Goal: Task Accomplishment & Management: Manage account settings

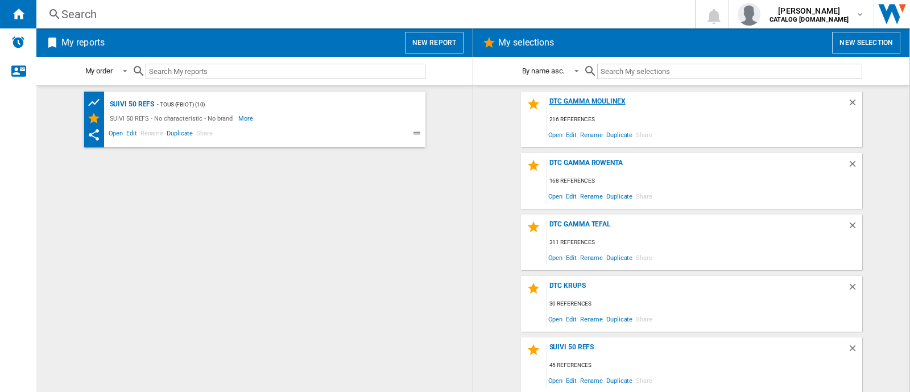
click at [613, 100] on div "DTC GAMMA MOULINEX" at bounding box center [697, 104] width 301 height 15
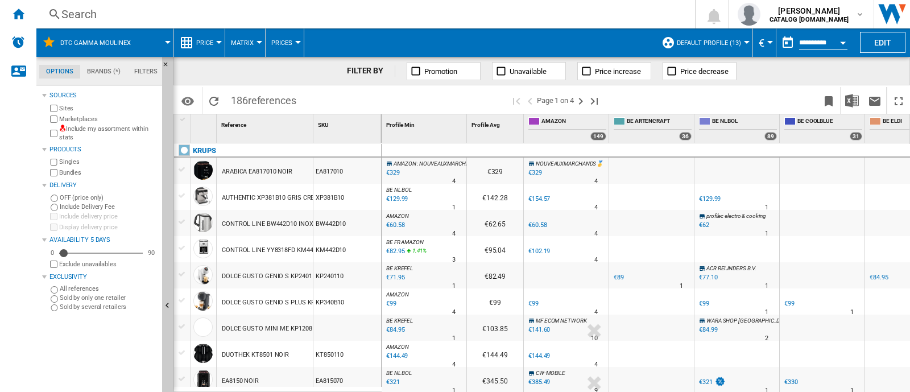
click at [353, 3] on div "Search Search 0 [PERSON_NAME] CATALOG [DOMAIN_NAME] CATALOG [DOMAIN_NAME] My se…" at bounding box center [473, 14] width 874 height 28
click at [353, 12] on div "Search" at bounding box center [363, 14] width 604 height 16
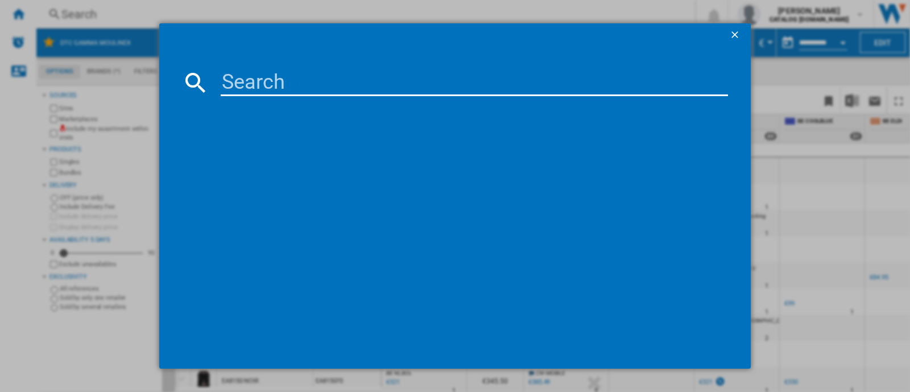
click at [321, 84] on input at bounding box center [474, 82] width 507 height 27
paste input "CE9828F0"
type input "CE9828F0"
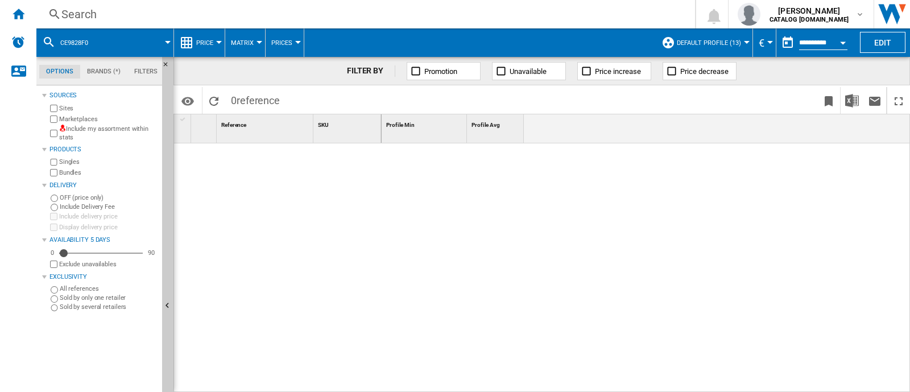
click at [423, 9] on div "Search" at bounding box center [363, 14] width 604 height 16
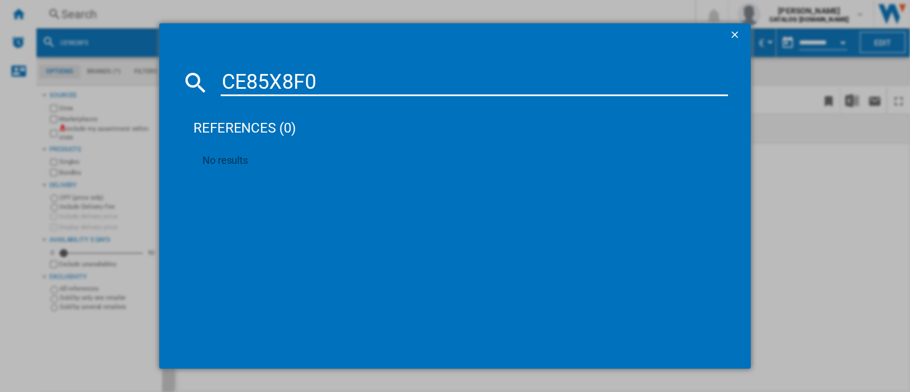
click at [286, 82] on input "CE85X8F0" at bounding box center [474, 82] width 507 height 27
paste input "HM262B"
type input "HM262BF0"
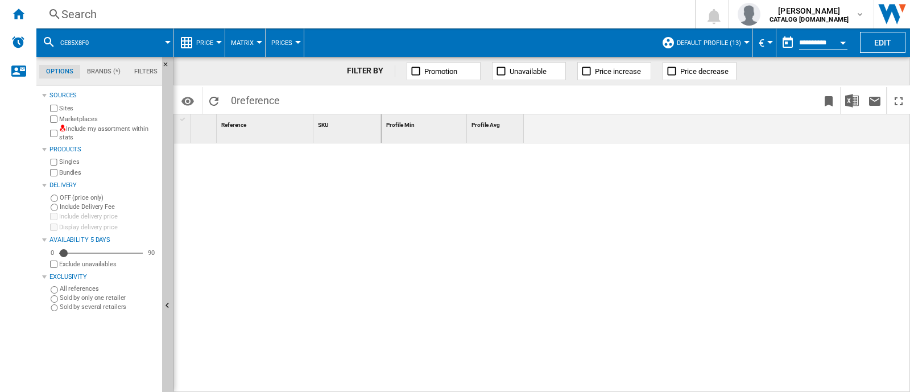
click at [438, 7] on div "Search" at bounding box center [363, 14] width 604 height 16
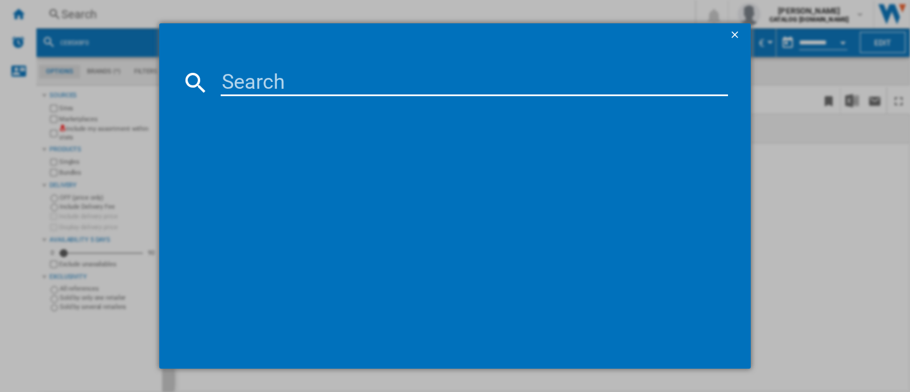
paste input "BY355AE0"
click at [367, 87] on input "BY355AE0" at bounding box center [474, 82] width 507 height 27
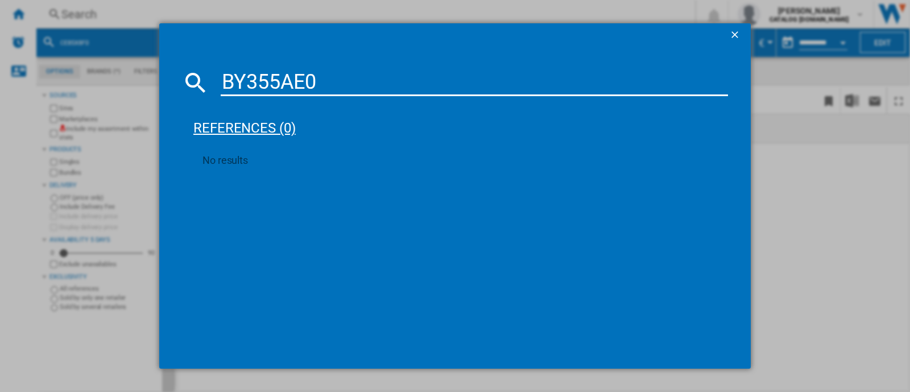
paste input "7211419602"
type input "7211419602"
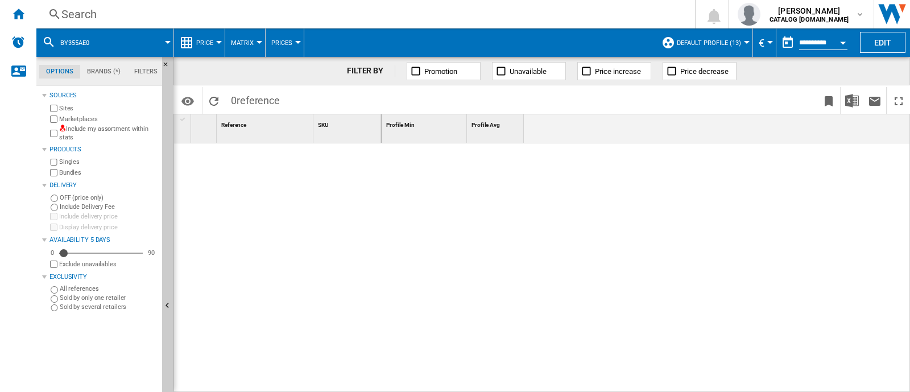
click at [377, 13] on div "Search" at bounding box center [363, 14] width 604 height 16
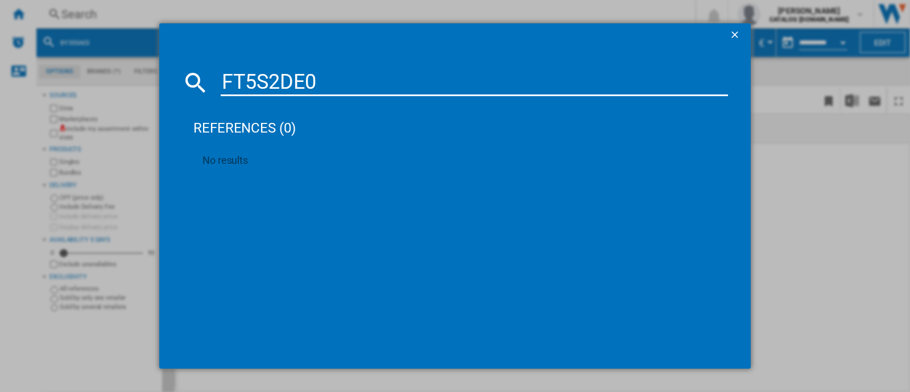
click at [480, 85] on input "FT5S2DE0" at bounding box center [474, 82] width 507 height 27
paste input "LM5629F"
type input "LM5629F0"
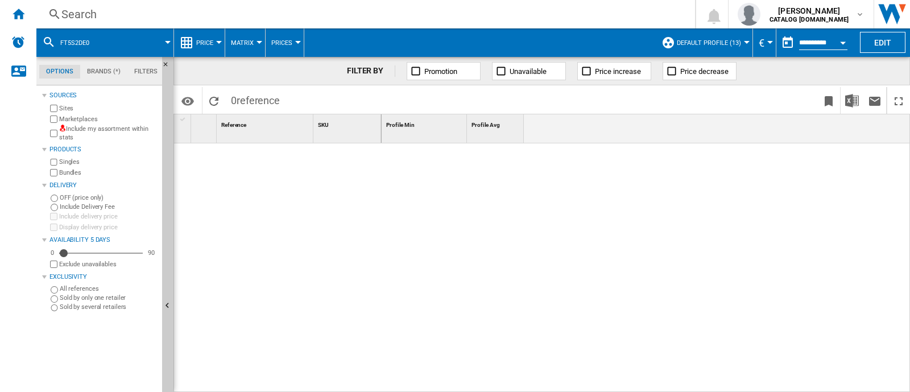
click at [243, 15] on div "Search" at bounding box center [363, 14] width 604 height 16
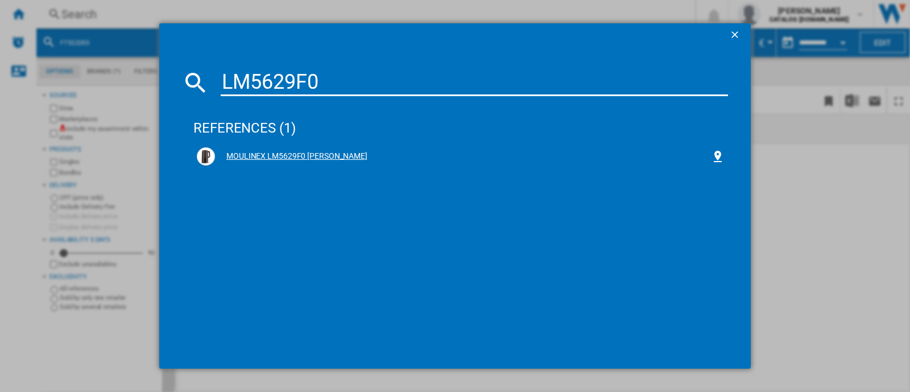
type input "LM5629F0"
click at [317, 158] on div "MOULINEX LM5629F0 [PERSON_NAME]" at bounding box center [463, 156] width 496 height 11
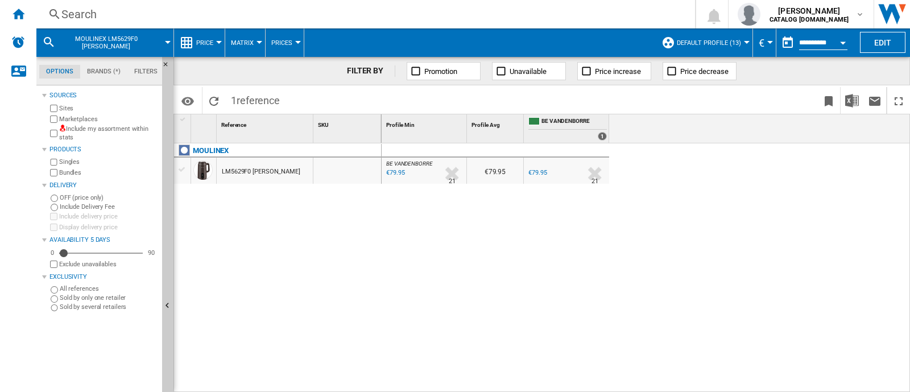
click at [400, 14] on div "Search" at bounding box center [363, 14] width 604 height 16
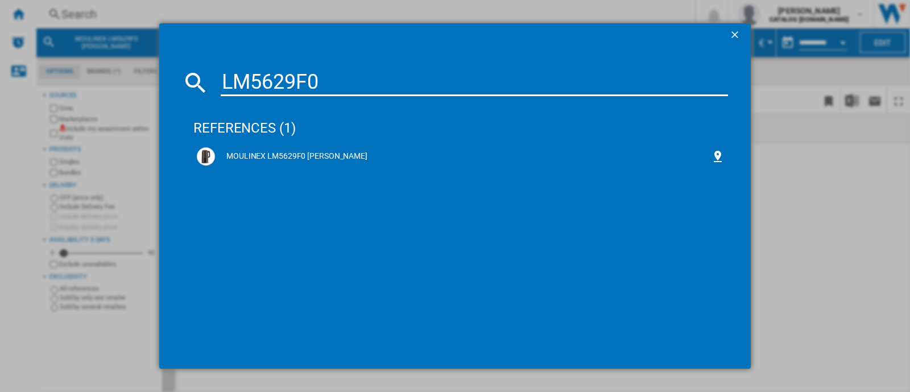
click at [434, 71] on input "LM5629F0" at bounding box center [474, 82] width 507 height 27
paste input "FT5S2DE"
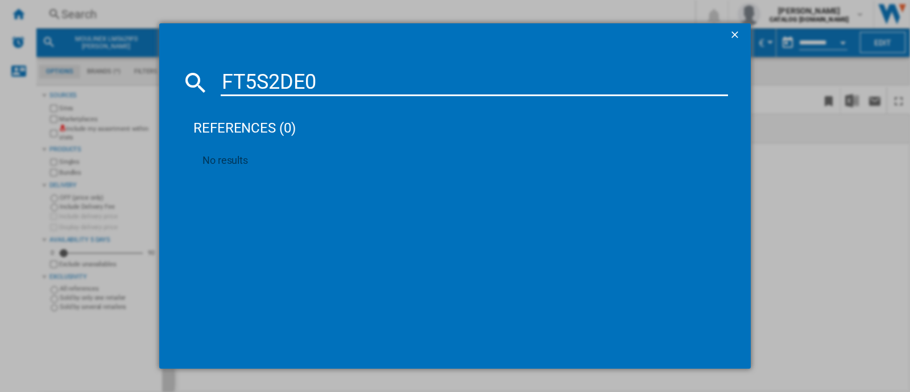
click at [501, 67] on md-dialog-content "FT5S2DE0 references (0) No results" at bounding box center [455, 207] width 592 height 322
click at [464, 84] on input "FT5S2DE0" at bounding box center [474, 82] width 507 height 27
paste input "EZ832HF"
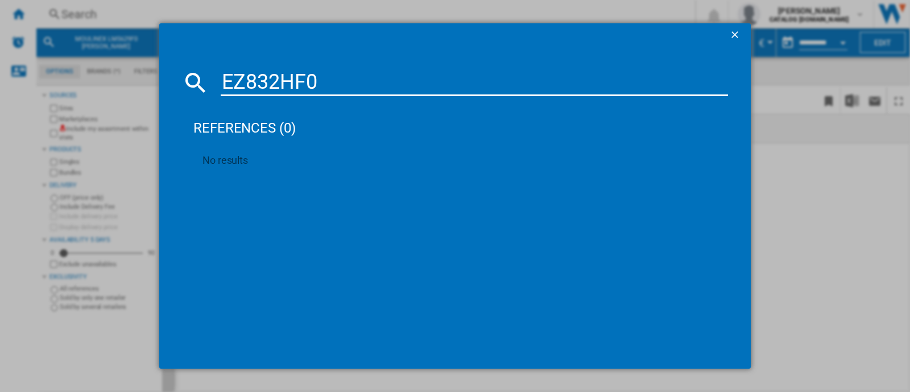
click at [425, 86] on input "EZ832HF0" at bounding box center [474, 82] width 507 height 27
paste input "AT740BF1"
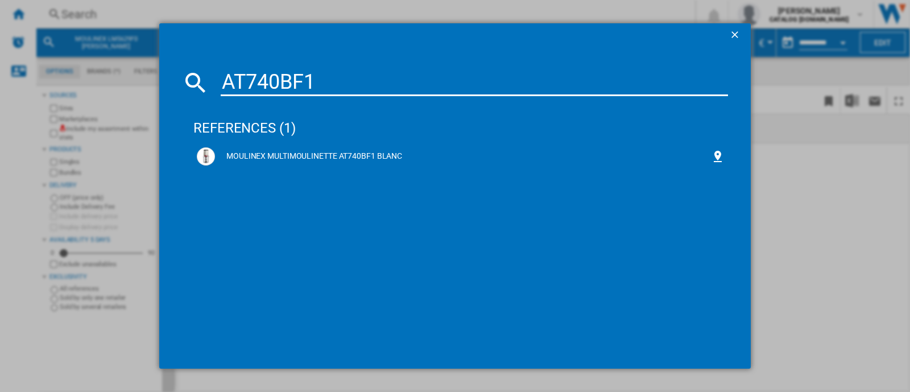
click at [336, 86] on input "AT740BF1" at bounding box center [474, 82] width 507 height 27
paste input "DK853BE0"
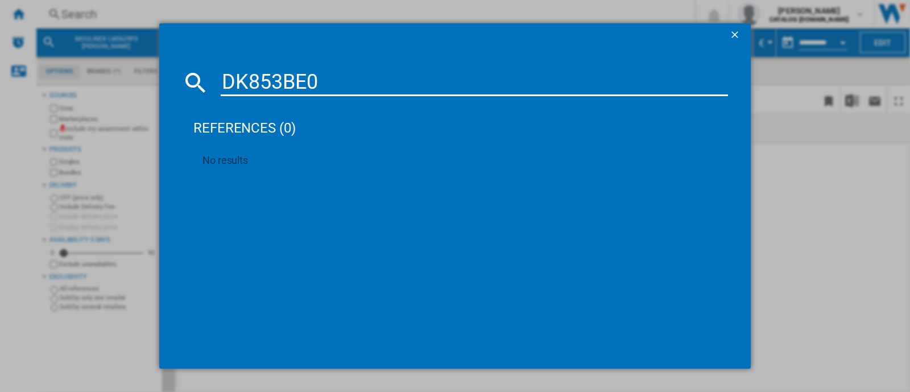
click at [371, 74] on input "DK853BE0" at bounding box center [474, 82] width 507 height 27
paste input "CE97GUF"
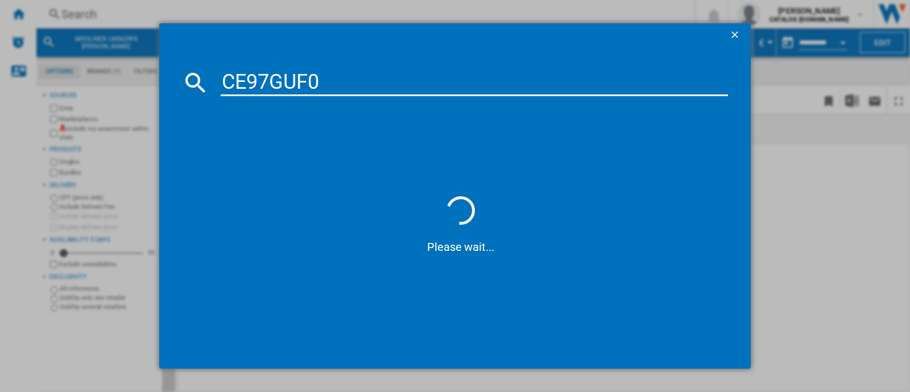
click at [486, 87] on input "CE97GUF0" at bounding box center [474, 82] width 507 height 27
paste input "21"
click at [606, 88] on input "CE9721F0" at bounding box center [474, 82] width 507 height 27
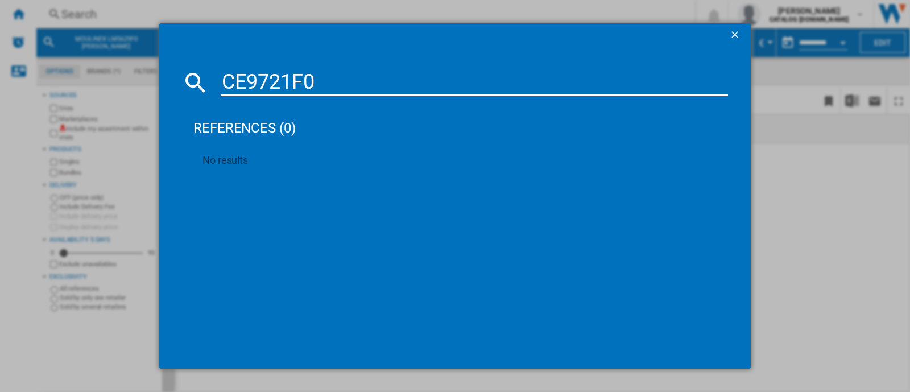
paste input "EZ846H"
click at [473, 88] on input "EZ846HF0" at bounding box center [474, 82] width 507 height 27
paste input "LM1C0A"
click at [408, 84] on input "LM1C0AF0" at bounding box center [474, 82] width 507 height 27
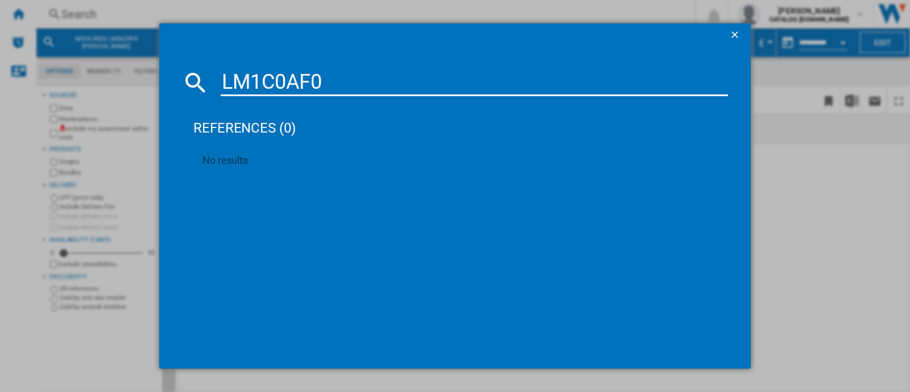
click at [408, 84] on input "LM1C0AF0" at bounding box center [474, 82] width 507 height 27
paste input "MJ602"
click at [432, 85] on input "MJ602AF0" at bounding box center [474, 82] width 507 height 27
click at [474, 81] on input "MJ602AF0" at bounding box center [474, 82] width 507 height 27
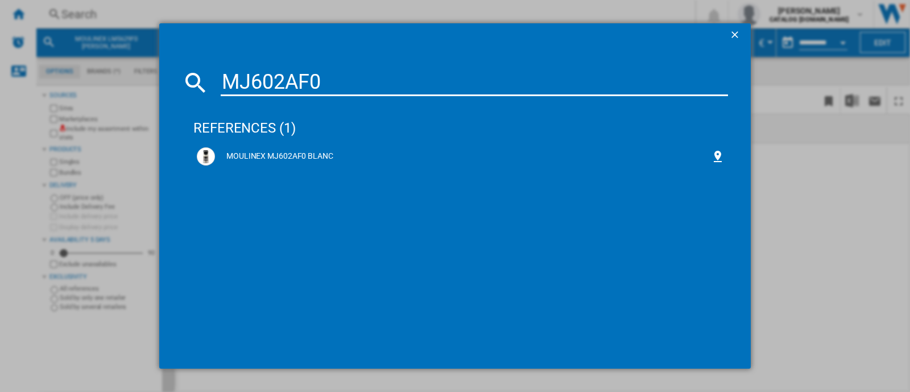
click at [474, 81] on input "MJ602AF0" at bounding box center [474, 82] width 507 height 27
paste input "EZ876D"
click at [376, 80] on input "EZ876DF0" at bounding box center [474, 82] width 507 height 27
paste input "VD70G1E"
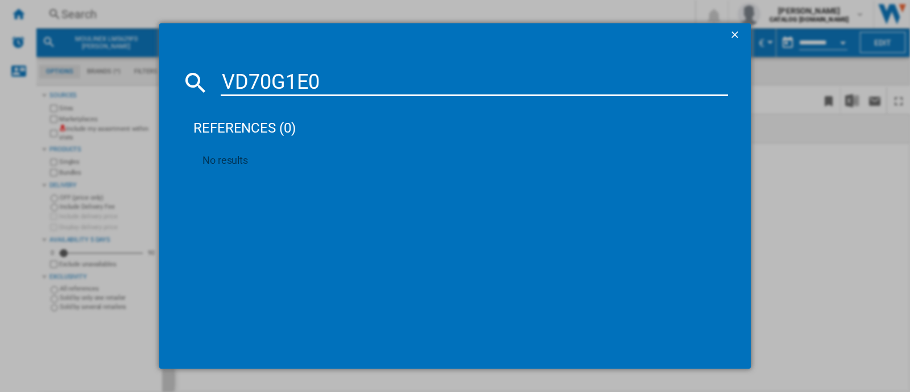
click at [367, 82] on input "VD70G1E0" at bounding box center [474, 82] width 507 height 27
paste input "PA"
click at [464, 72] on input "VD70PAE0" at bounding box center [474, 82] width 507 height 27
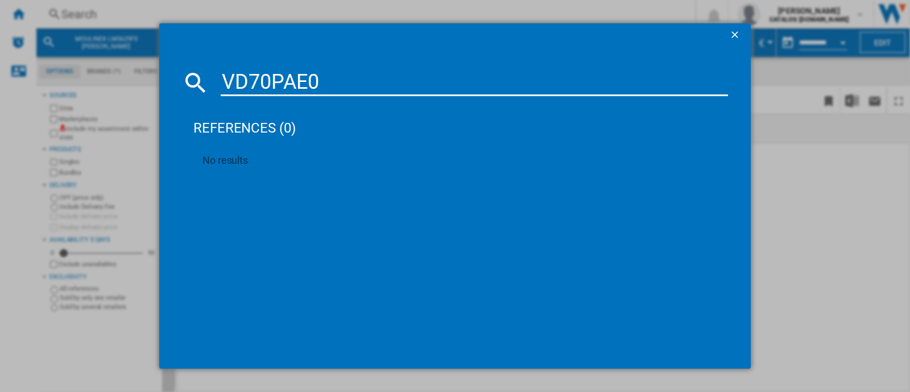
paste input "QA5458F1"
click at [347, 72] on input "QA5458F1" at bounding box center [474, 82] width 507 height 27
paste input "MZ7408F0"
type input "MZ7408F0"
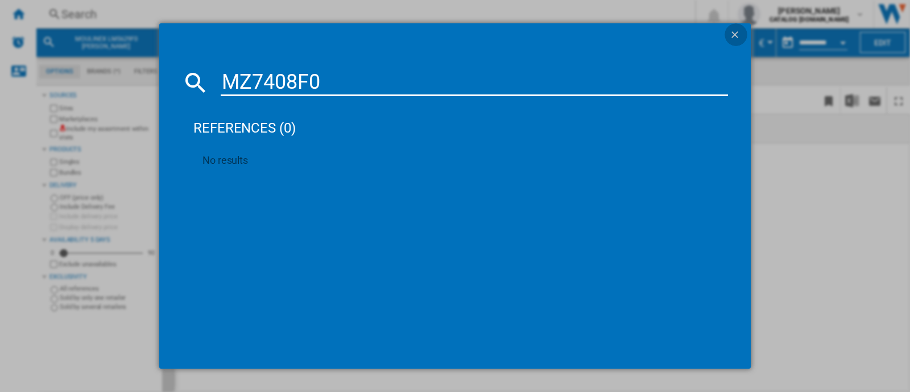
click at [740, 37] on ng-md-icon "getI18NText('BUTTONS.CLOSE_DIALOG')" at bounding box center [736, 36] width 14 height 14
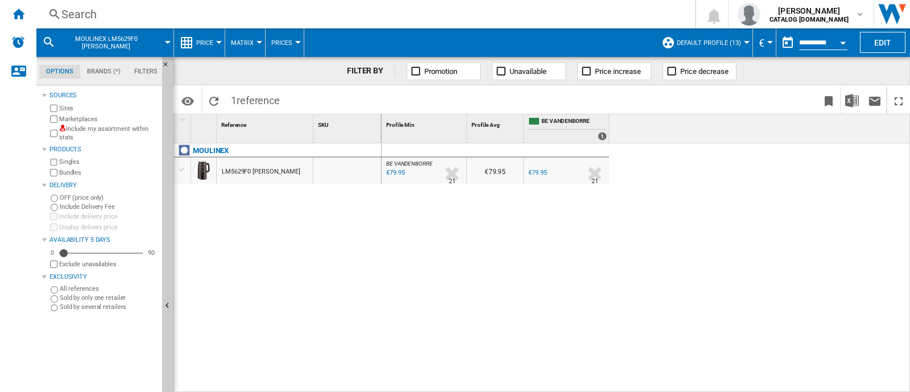
click at [297, 13] on div "Search" at bounding box center [363, 14] width 604 height 16
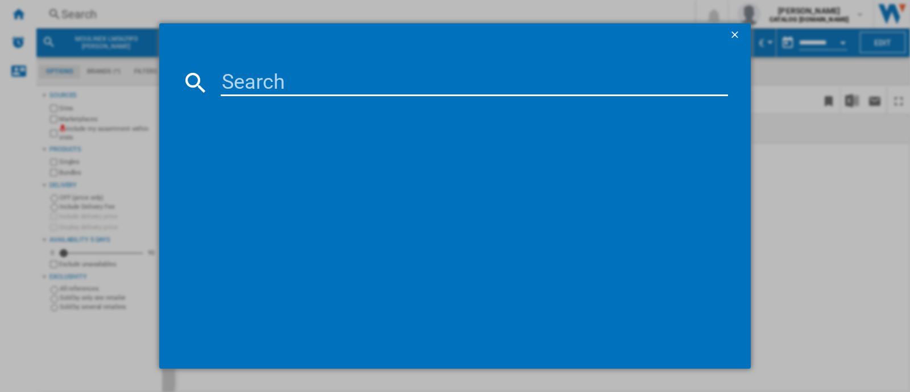
paste input "CE96G310"
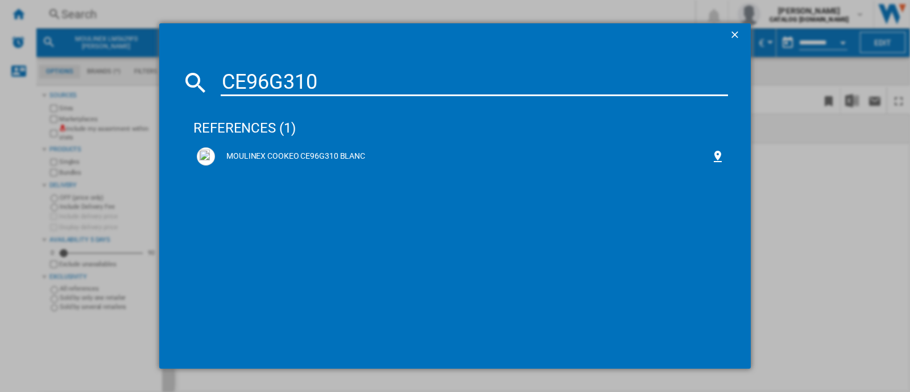
type input "CE96G310"
click at [776, 79] on div "CE96G310 references (1) MOULINEX COOKEO CE96G310 BLANC" at bounding box center [455, 196] width 910 height 392
click at [740, 34] on ng-md-icon "getI18NText('BUTTONS.CLOSE_DIALOG')" at bounding box center [736, 36] width 14 height 14
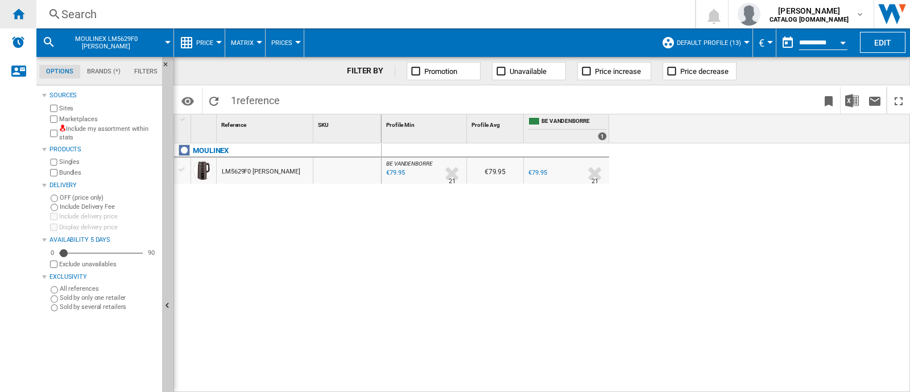
click at [23, 13] on ng-md-icon "Home" at bounding box center [18, 14] width 14 height 14
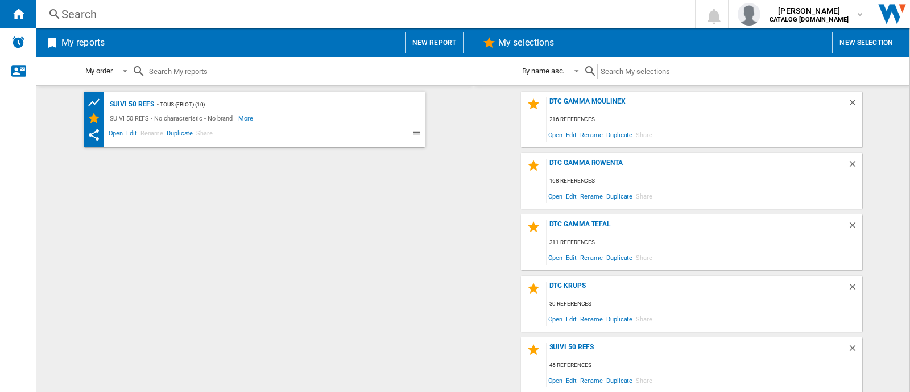
click at [572, 135] on span "Edit" at bounding box center [571, 134] width 14 height 15
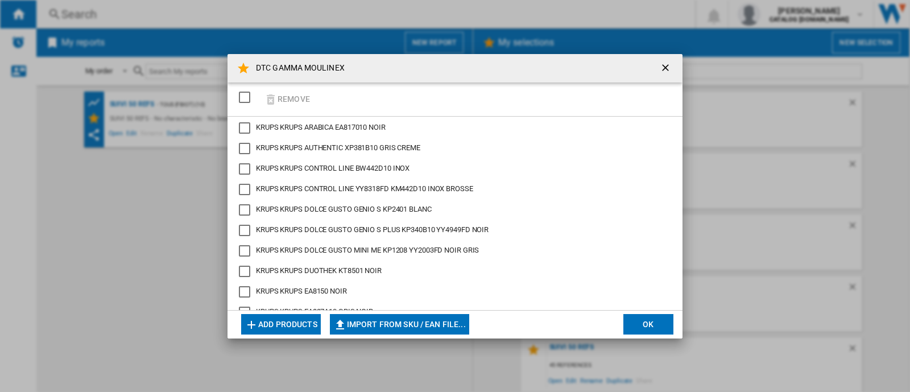
click at [287, 323] on button "Add products" at bounding box center [281, 324] width 80 height 20
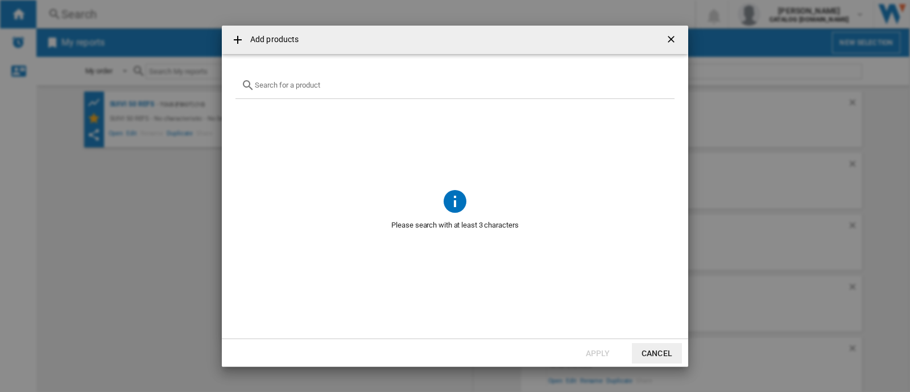
paste input "CE96G310"
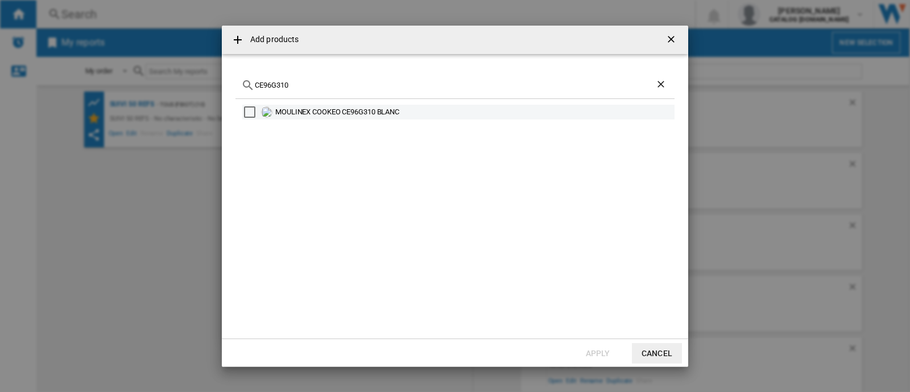
type input "CE96G310"
click at [250, 114] on div "Select" at bounding box center [249, 111] width 11 height 11
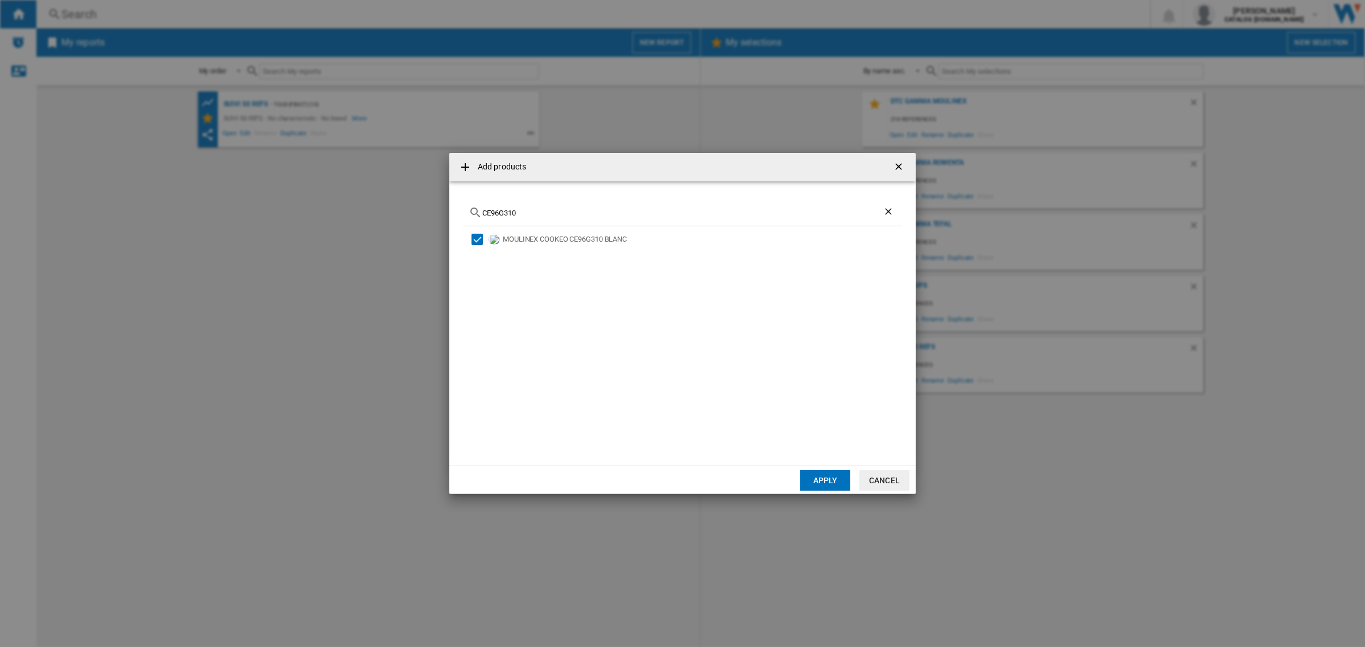
click at [556, 214] on input "CE96G310" at bounding box center [682, 213] width 400 height 9
drag, startPoint x: 643, startPoint y: 239, endPoint x: 498, endPoint y: 240, distance: 144.5
click at [498, 240] on div "MOULINEX COOKEO CE96G310 BLANC" at bounding box center [686, 239] width 432 height 15
copy div "MOULINEX COOKEO CE96G310 BLANC"
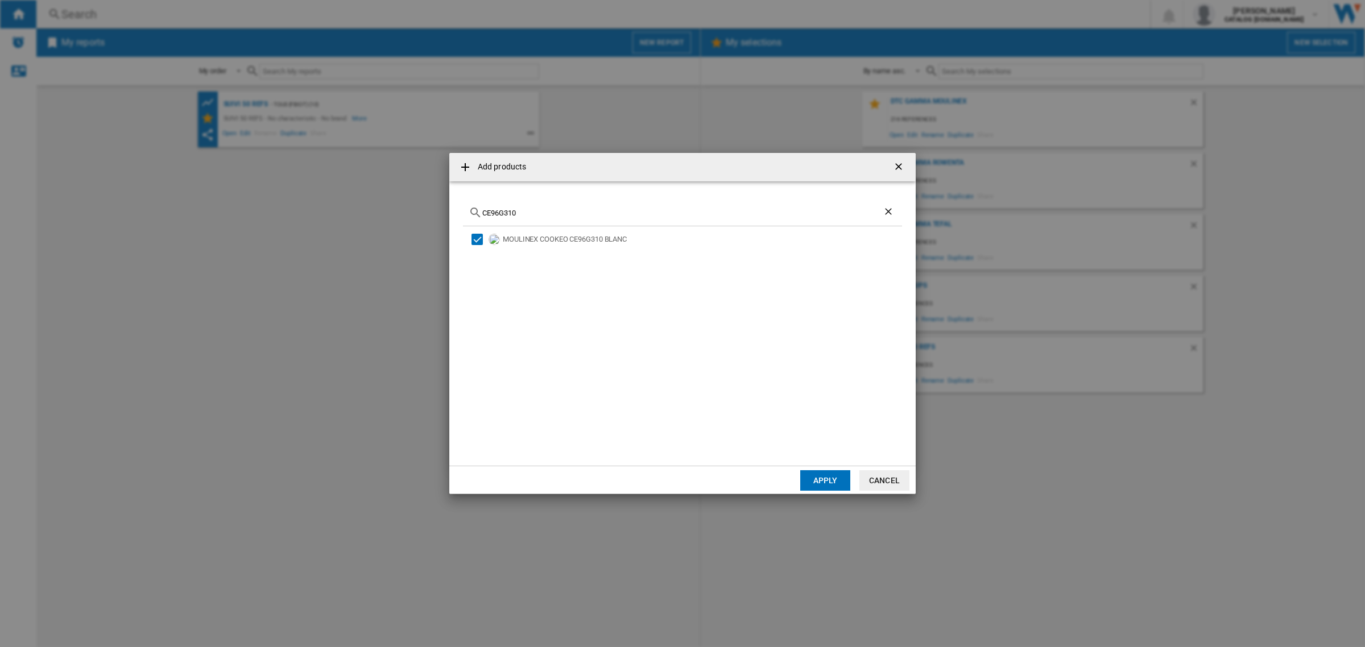
click at [604, 216] on input "CE96G310" at bounding box center [682, 213] width 400 height 9
click at [816, 391] on button "Apply" at bounding box center [825, 480] width 50 height 20
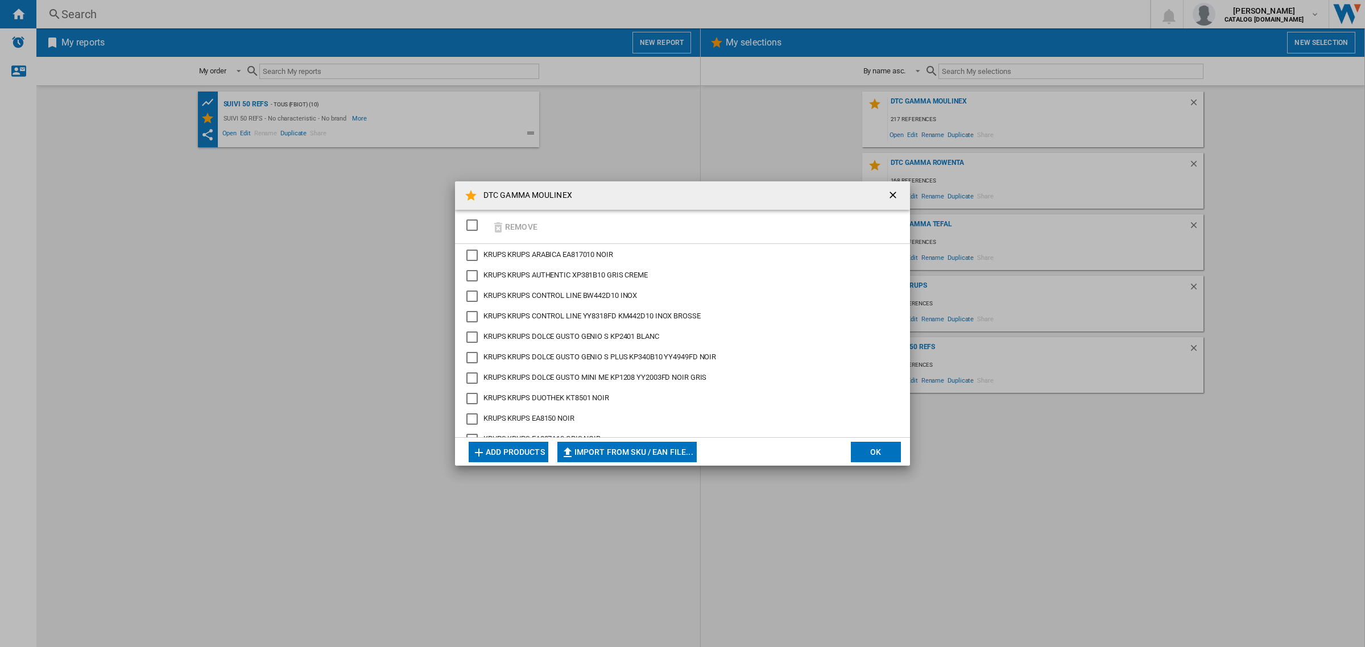
click at [504, 391] on button "Add products" at bounding box center [509, 452] width 80 height 20
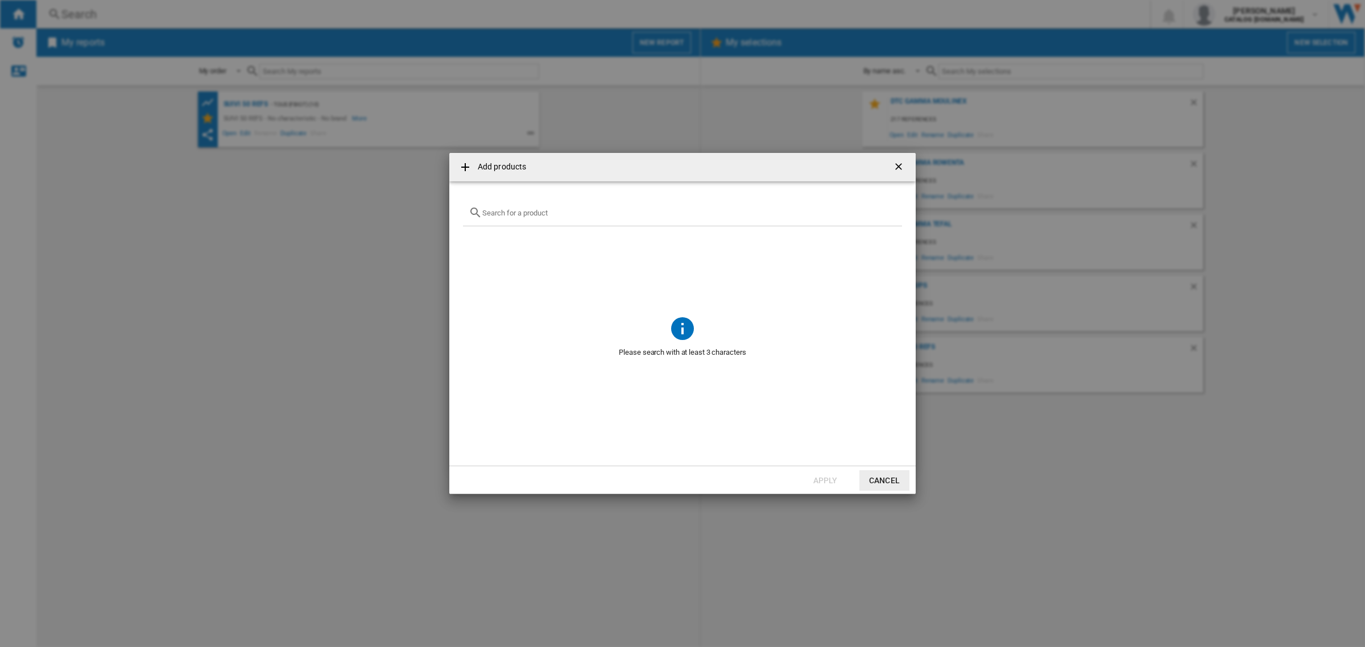
click at [581, 212] on input "Add products ..." at bounding box center [689, 213] width 414 height 9
paste input "CE96X8F0"
type input "CE96X8F0"
drag, startPoint x: 680, startPoint y: 238, endPoint x: 503, endPoint y: 243, distance: 176.4
click at [503, 243] on div "MOULINEX COOKEO WIFI 10IN1 CE96X8F0 NOIR" at bounding box center [702, 239] width 398 height 11
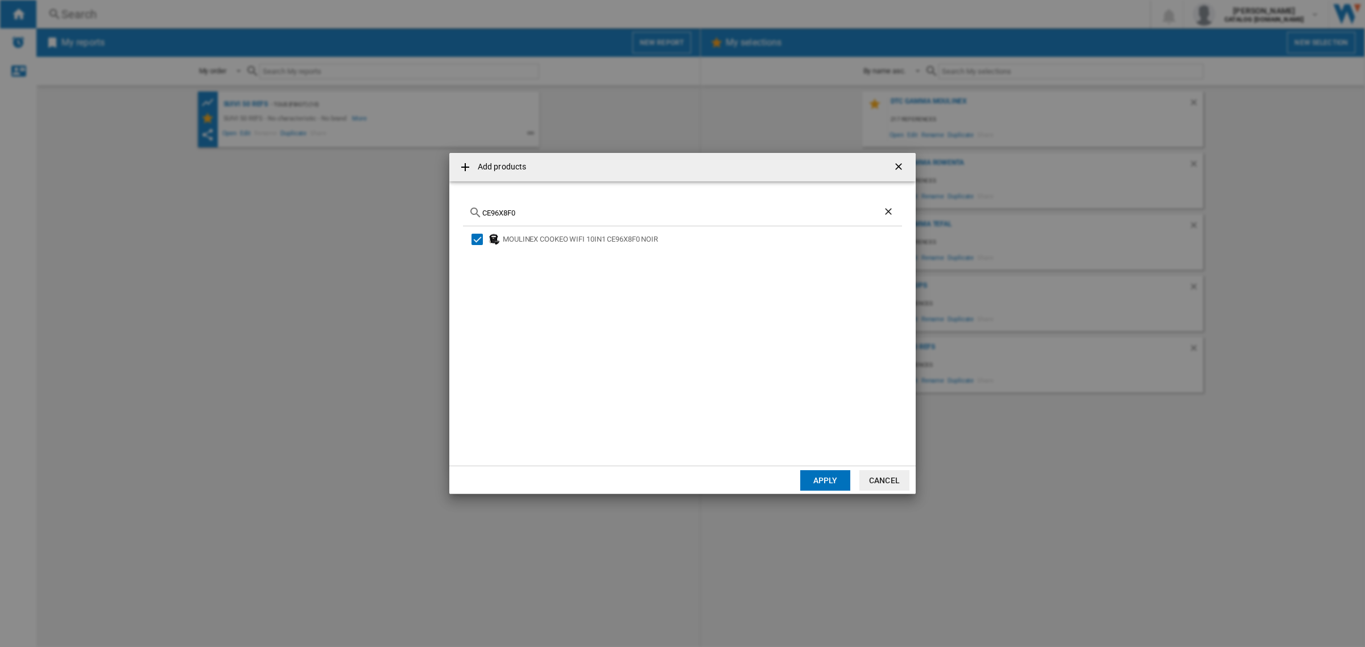
copy div "MOULINEX COOKEO WIFI 10IN1 CE96X8F0 NOIR"
click at [641, 205] on div "CE96X8F0" at bounding box center [682, 213] width 439 height 27
click at [623, 209] on input "CE96X8F0" at bounding box center [682, 213] width 400 height 9
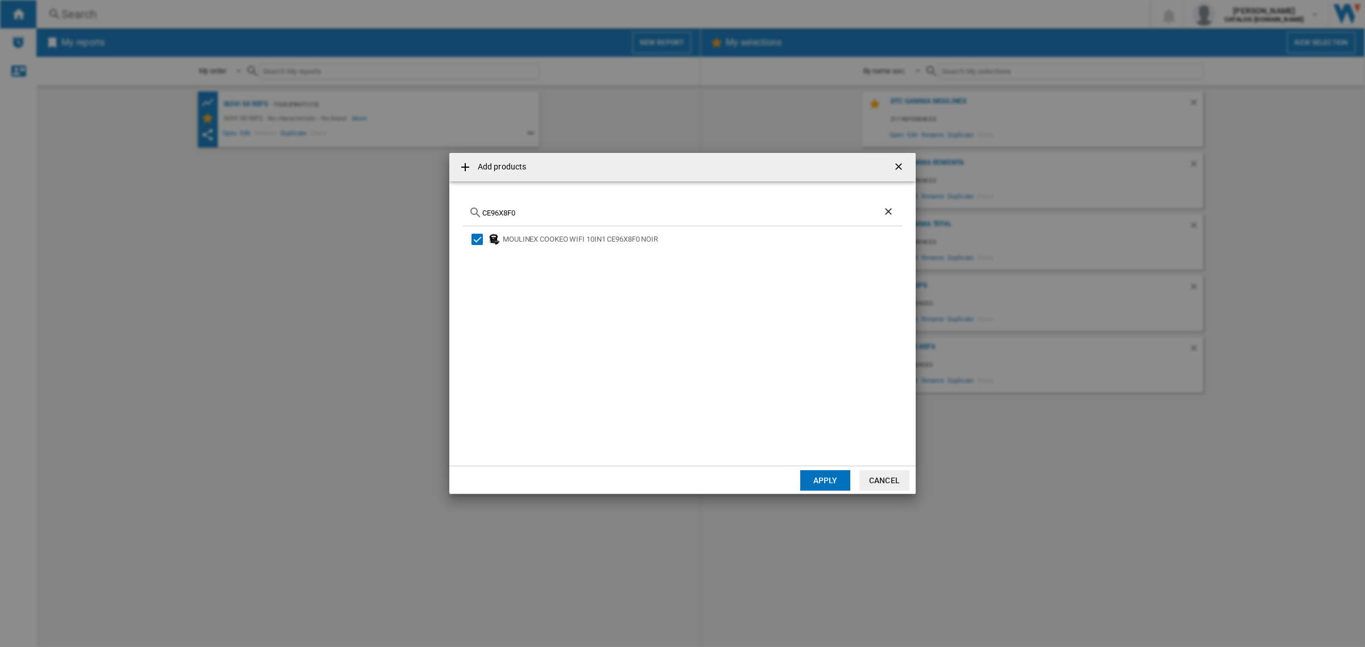
click at [806, 391] on button "Apply" at bounding box center [825, 480] width 50 height 20
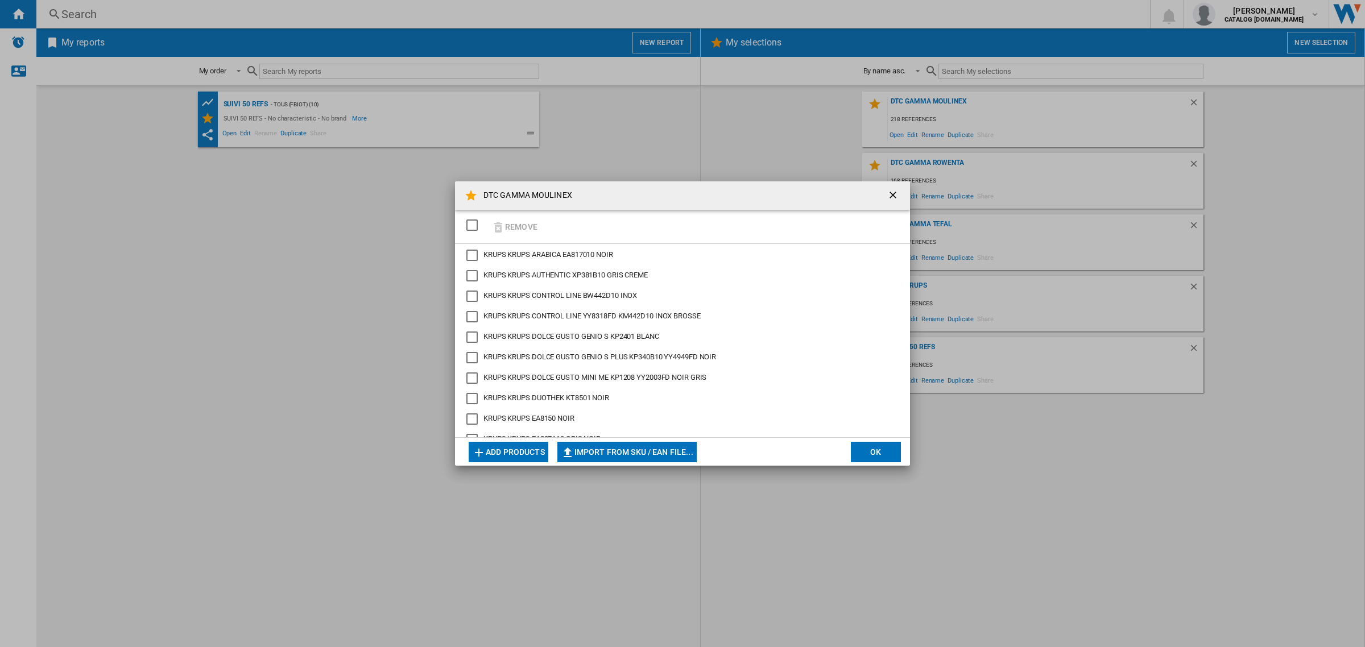
click at [536, 391] on button "Add products" at bounding box center [509, 452] width 80 height 20
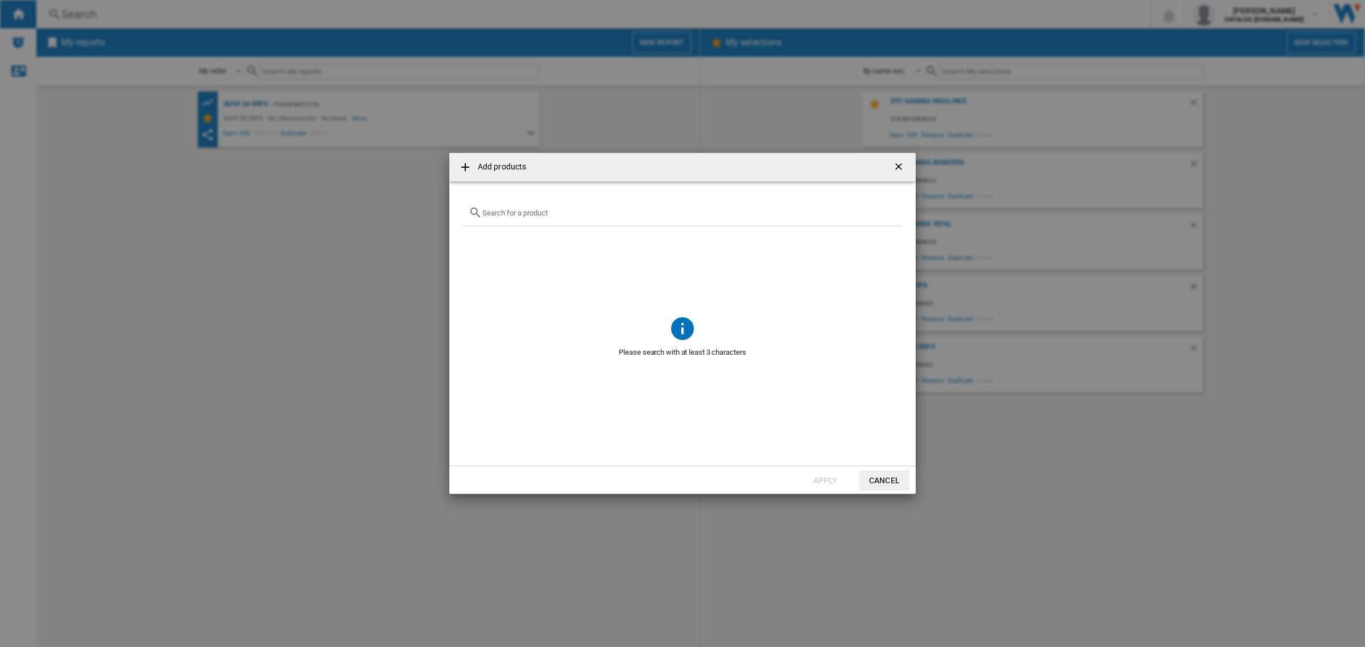
click at [581, 215] on input "Add products ..." at bounding box center [689, 213] width 414 height 9
paste input "EZ552DF0"
type input "EZ552DF0"
drag, startPoint x: 673, startPoint y: 236, endPoint x: 504, endPoint y: 242, distance: 169.1
click at [504, 242] on div "MOULINEX EASY FRY SILENCE EZ552DF0 INOX" at bounding box center [702, 239] width 398 height 11
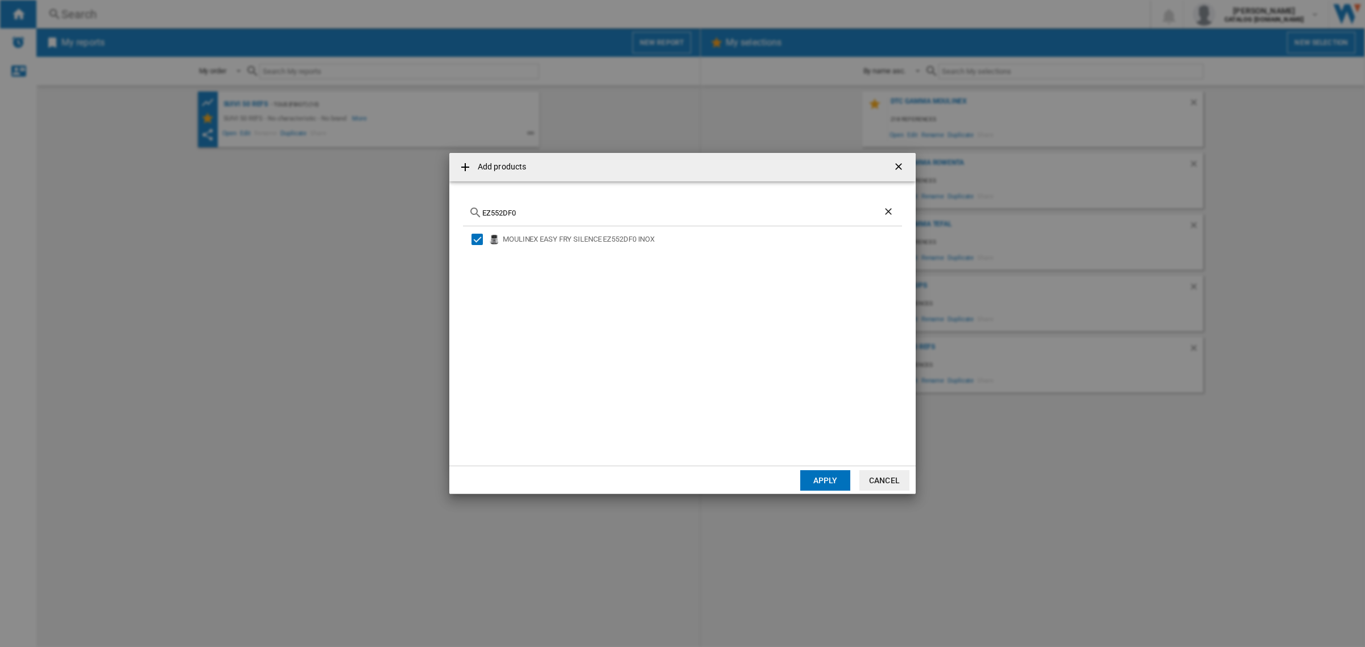
copy div "MOULINEX EASY FRY SILENCE EZ552DF0 INOX"
click at [507, 205] on div "EZ552DF0" at bounding box center [682, 213] width 439 height 27
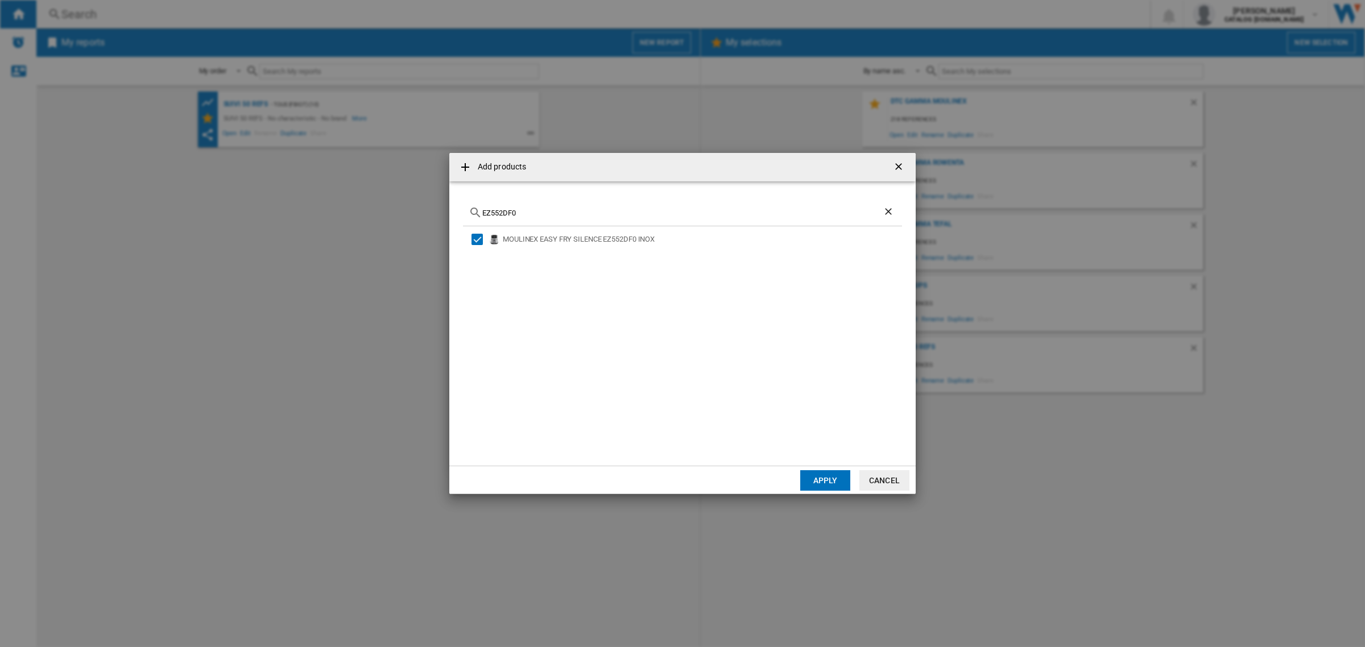
click at [505, 206] on div "EZ552DF0" at bounding box center [682, 213] width 439 height 27
click at [505, 210] on input "EZ552DF0" at bounding box center [682, 213] width 400 height 9
click at [829, 391] on button "Apply" at bounding box center [825, 480] width 50 height 20
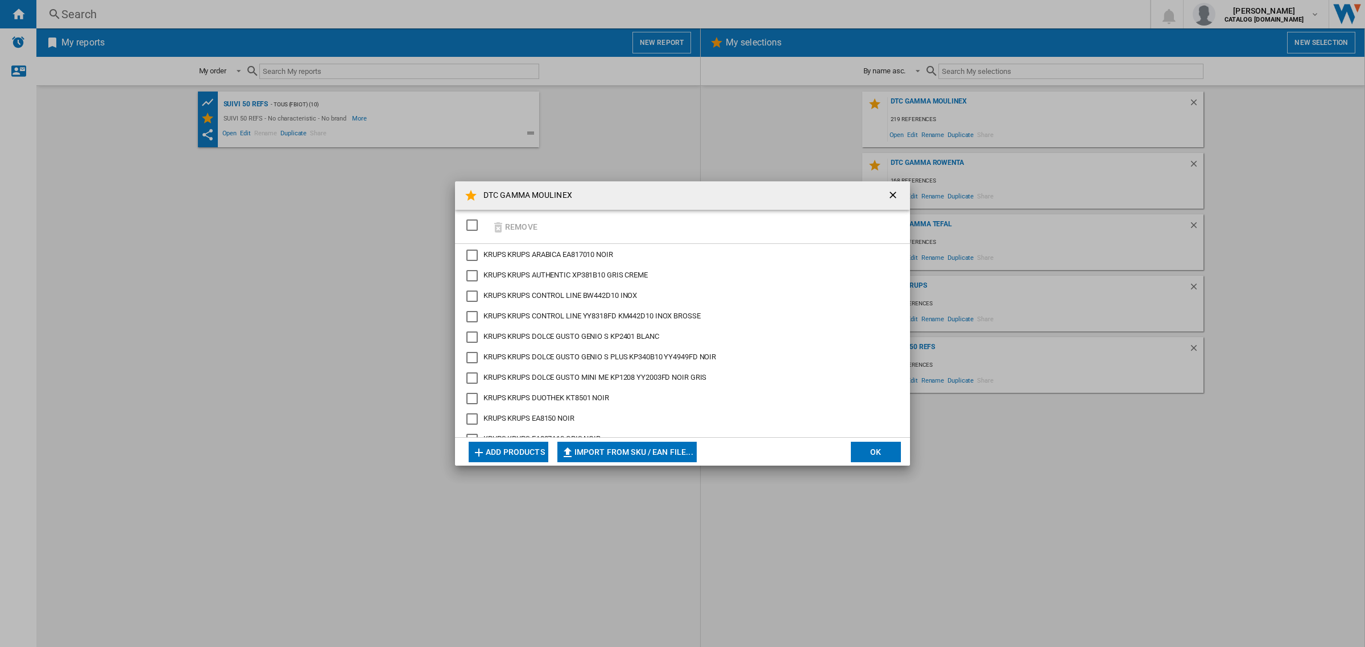
click at [530, 391] on button "Add products" at bounding box center [509, 452] width 80 height 20
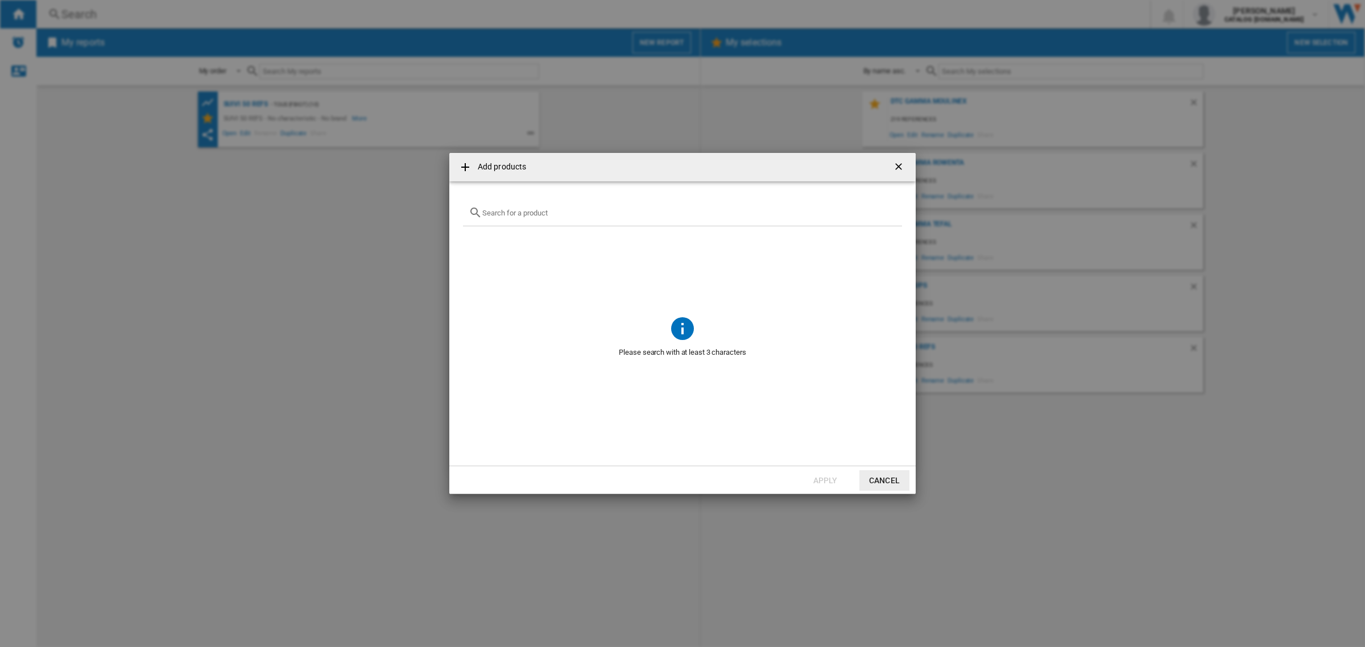
click at [615, 214] on input "Add products ..." at bounding box center [689, 213] width 414 height 9
paste input "EZ5728F0"
type input "EZ5728F0"
drag, startPoint x: 672, startPoint y: 239, endPoint x: 499, endPoint y: 242, distance: 173.0
click at [499, 242] on div "MOULINEX EASY FRY SILENCE EZ5728F0 NOIR" at bounding box center [686, 239] width 432 height 15
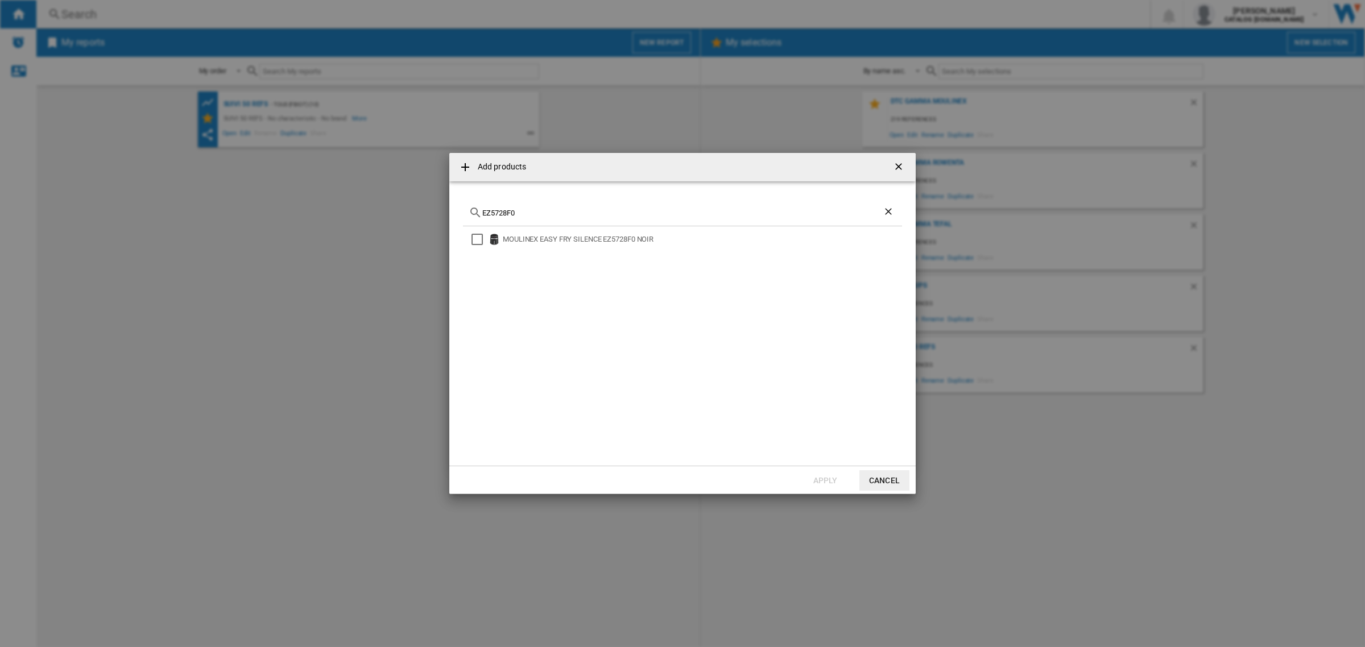
copy div "MOULINEX EASY FRY SILENCE EZ5728F0 NOIR"
click at [555, 212] on input "EZ5728F0" at bounding box center [682, 213] width 400 height 9
click at [588, 237] on div "MOULINEX EASY FRY SILENCE EZ5728F0 NOIR" at bounding box center [702, 239] width 398 height 11
click at [829, 391] on button "Apply" at bounding box center [825, 480] width 50 height 20
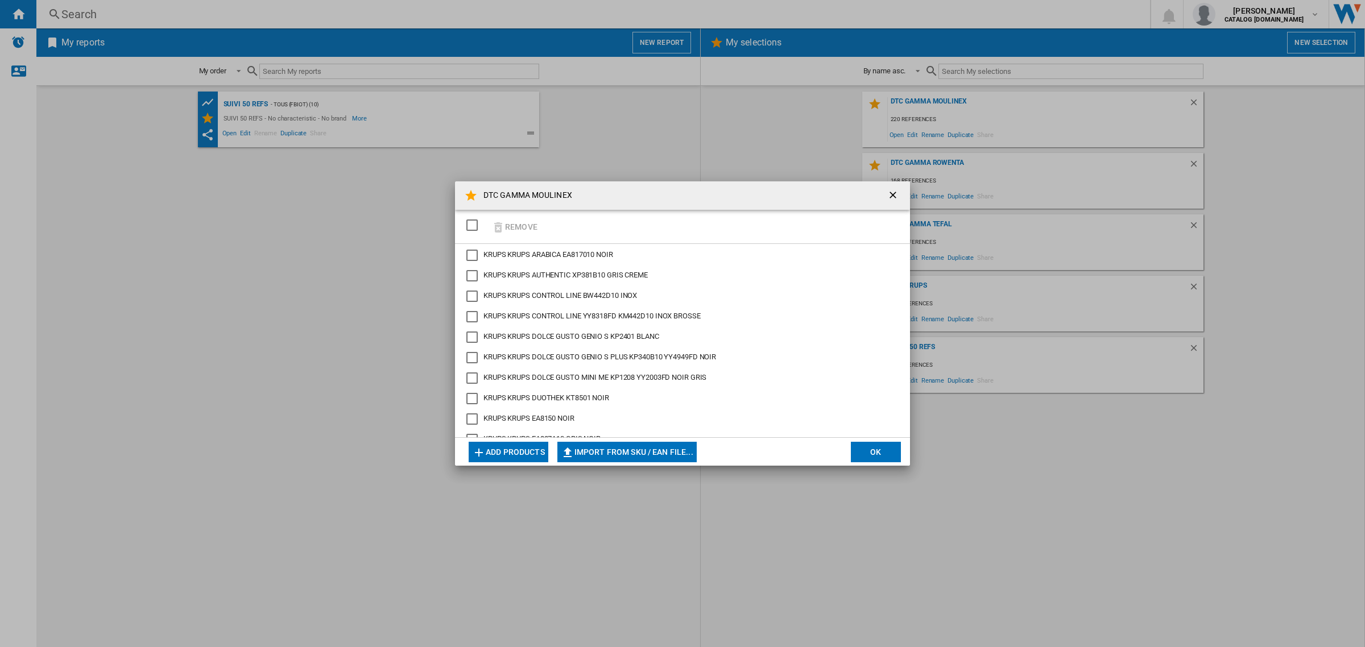
click at [512, 391] on button "Add products" at bounding box center [509, 452] width 80 height 20
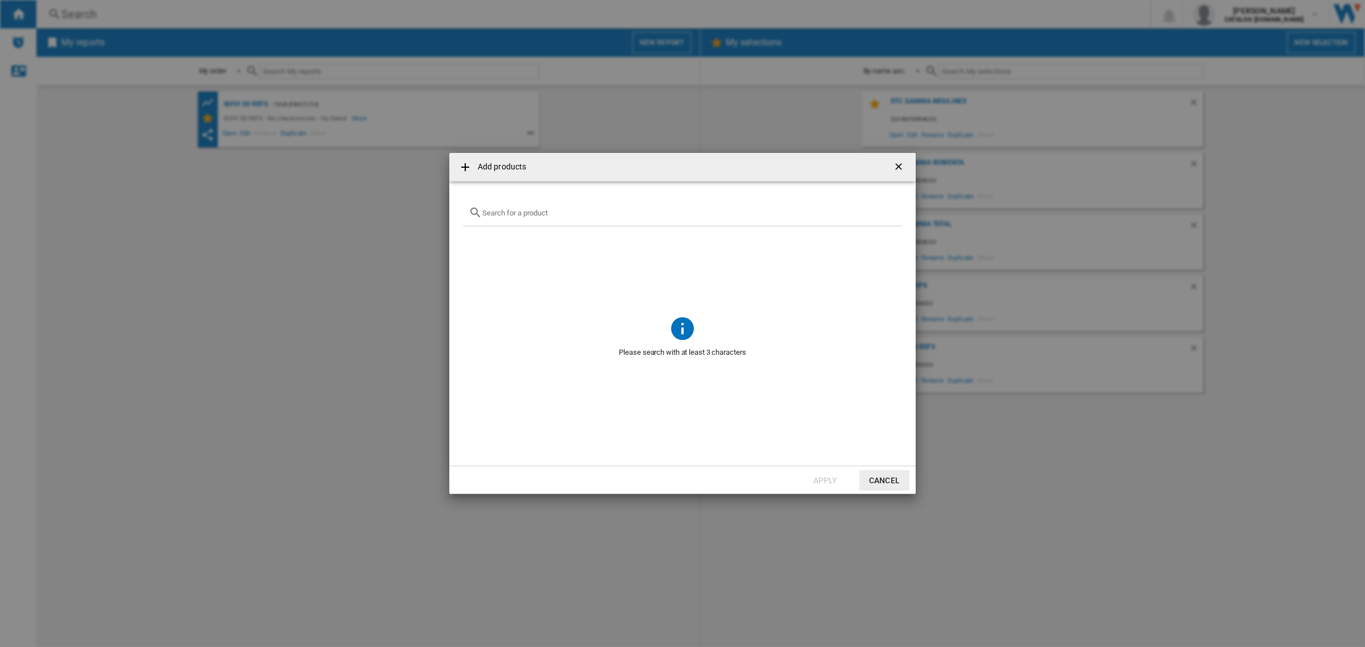
click at [626, 214] on input "Add products ..." at bounding box center [689, 213] width 414 height 9
paste input "AL556DF0"
type input "AL556DF0"
drag, startPoint x: 646, startPoint y: 238, endPoint x: 502, endPoint y: 242, distance: 143.4
click at [503, 242] on div "MOULINEX EASY FRY AL556DF0 NOIR" at bounding box center [702, 239] width 398 height 11
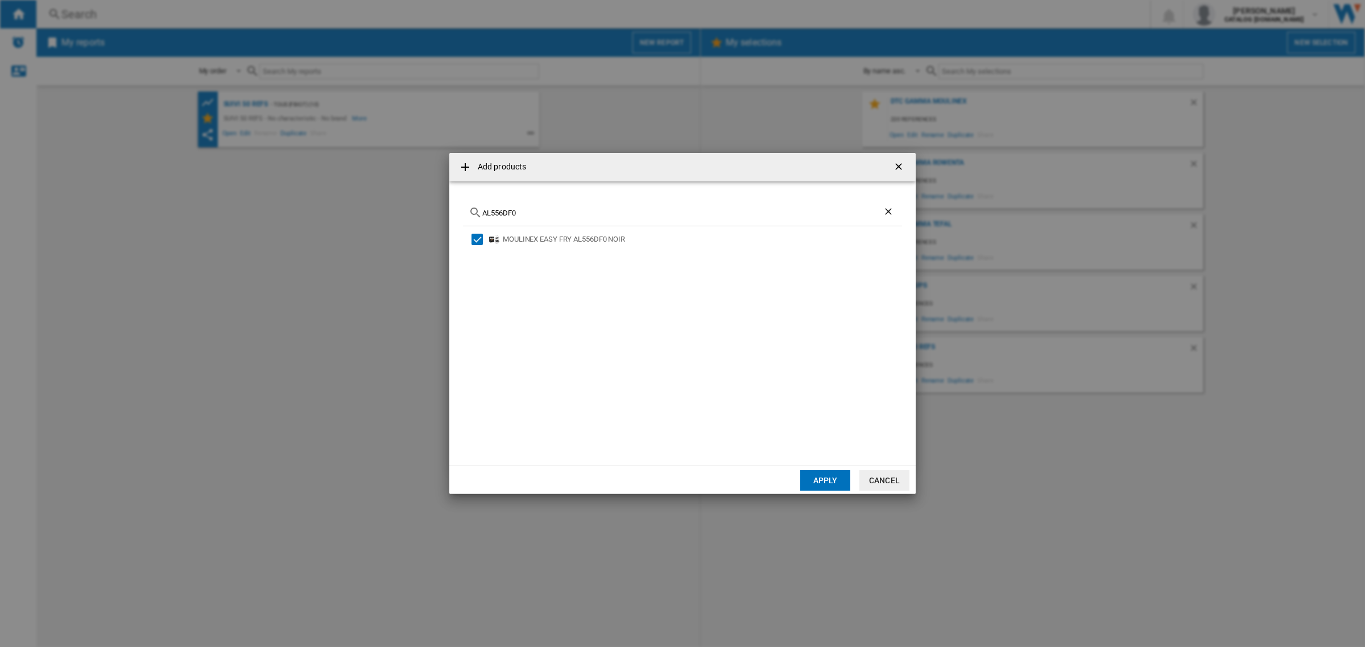
click at [616, 274] on div "MOULINEX EASY FRY AL556DF0 NOIR" at bounding box center [682, 339] width 439 height 226
drag, startPoint x: 598, startPoint y: 245, endPoint x: 505, endPoint y: 245, distance: 93.3
click at [505, 245] on div "MOULINEX EASY FRY AL556DF0 NOIR" at bounding box center [702, 239] width 398 height 11
copy div "MOULINEX EASY FRY AL556DF0 NOIR"
click at [523, 205] on div "AL556DF0" at bounding box center [682, 213] width 439 height 27
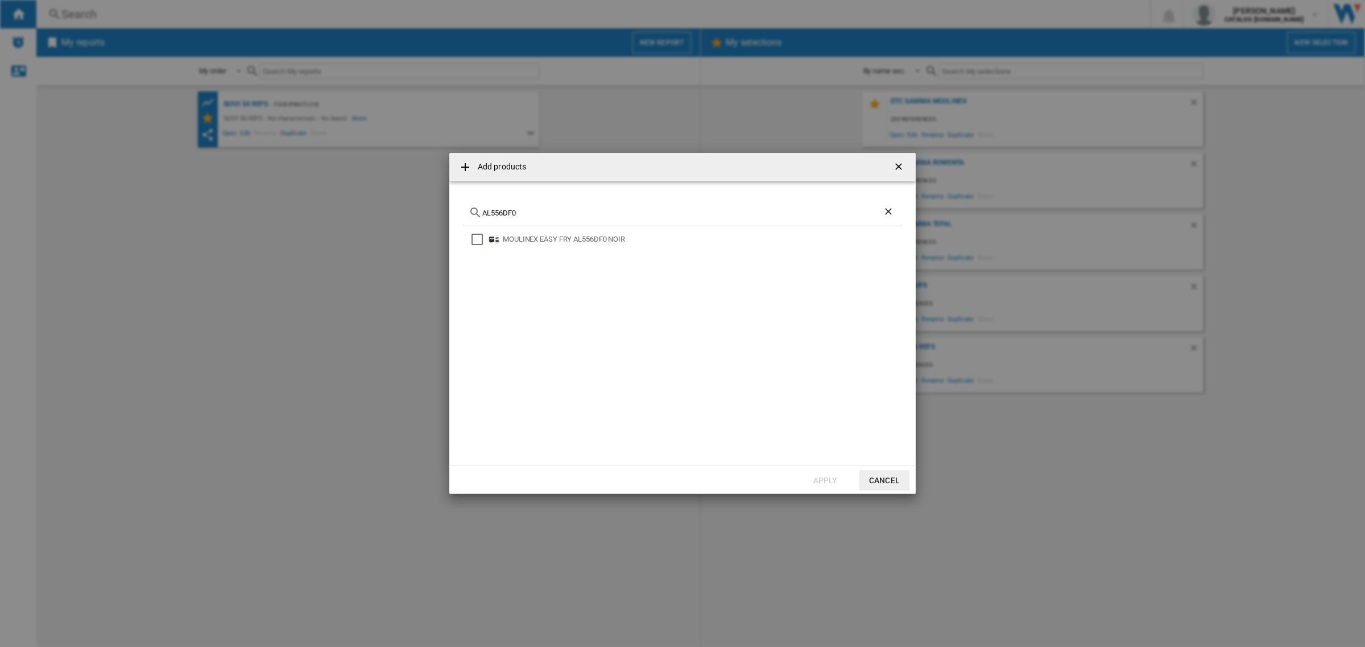
click at [522, 205] on div "AL556DF0" at bounding box center [682, 213] width 439 height 27
click at [522, 206] on div "AL556DF0" at bounding box center [682, 213] width 439 height 27
click at [522, 210] on input "AL556DF0" at bounding box center [682, 213] width 400 height 9
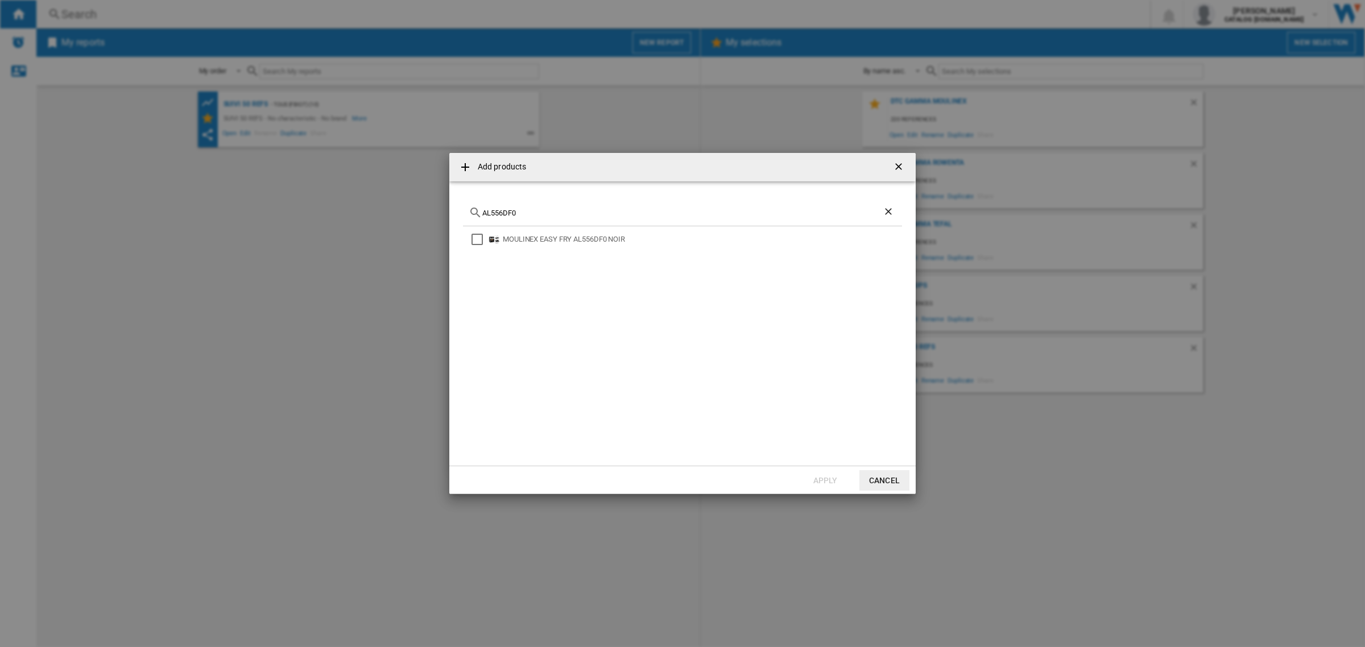
click at [522, 210] on input "AL556DF0" at bounding box center [682, 213] width 400 height 9
click at [556, 232] on div "MOULINEX EASY FRY AL556DF0 NOIR" at bounding box center [686, 239] width 432 height 15
click at [482, 235] on div "Select" at bounding box center [477, 239] width 11 height 11
click at [826, 391] on button "Apply" at bounding box center [825, 480] width 50 height 20
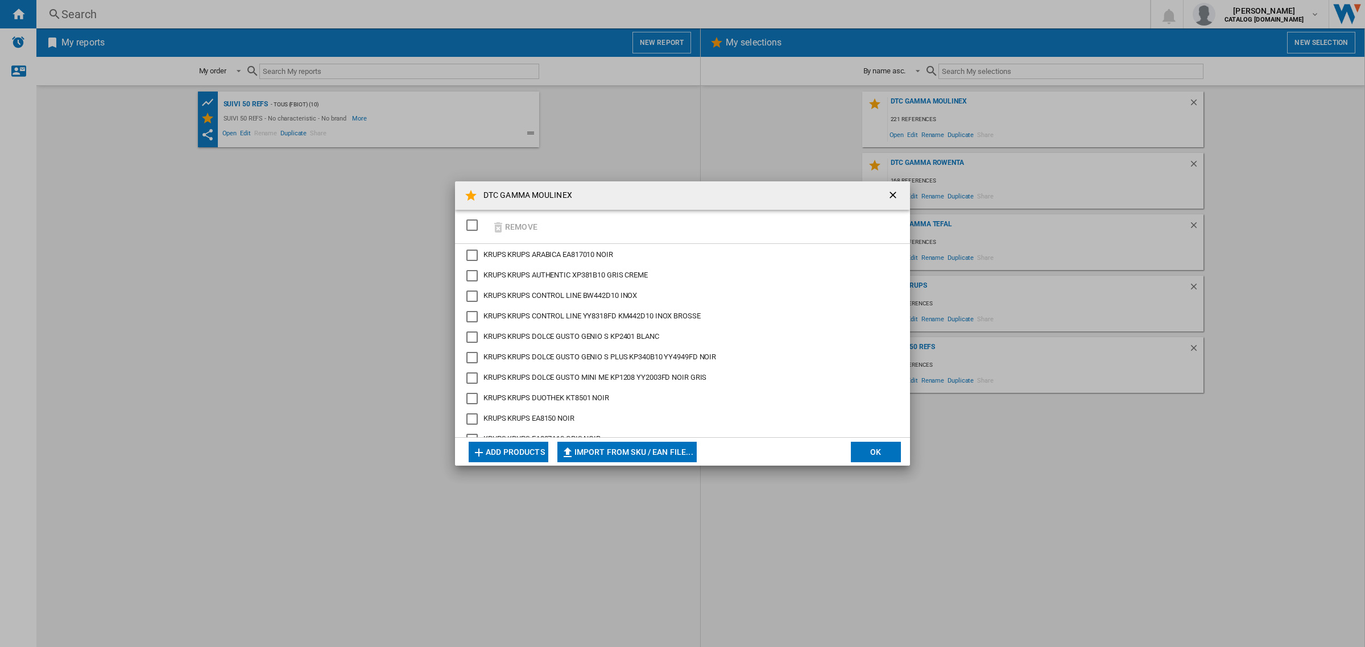
click at [507, 391] on button "Add products" at bounding box center [509, 452] width 80 height 20
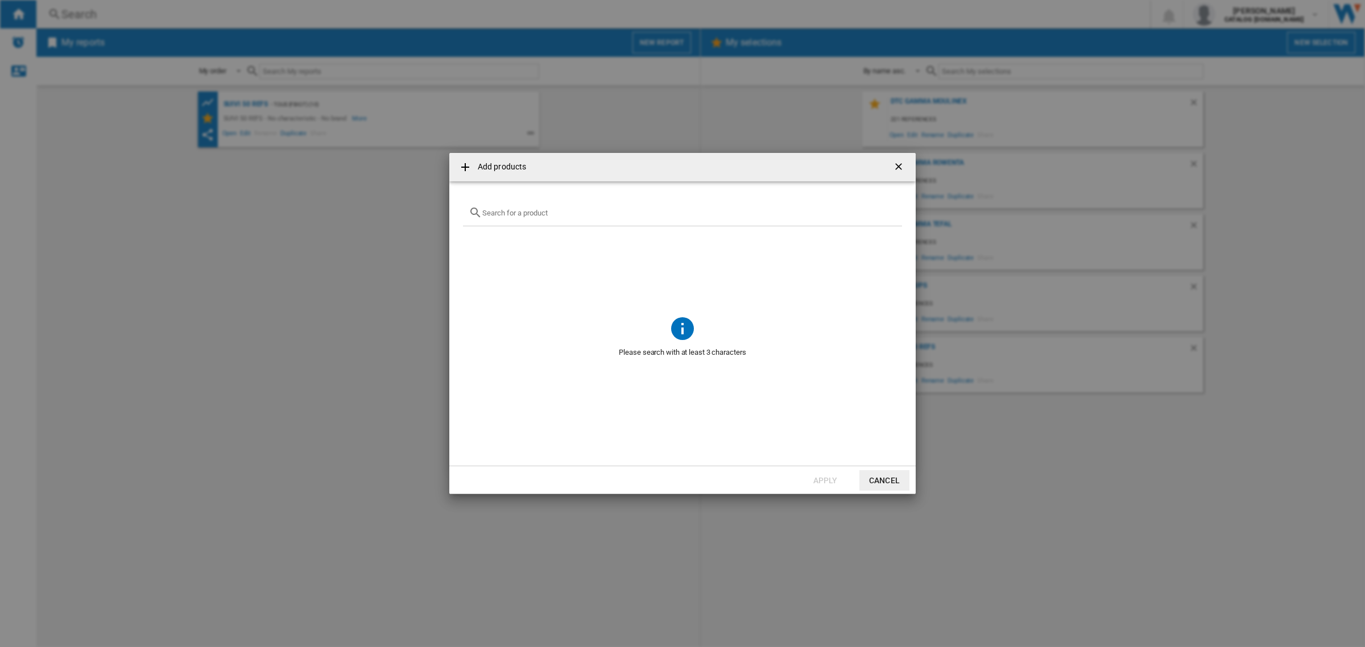
click at [553, 212] on input "Add products ..." at bounding box center [689, 213] width 414 height 9
paste input "DD674810"
type input "DD674810"
drag, startPoint x: 683, startPoint y: 241, endPoint x: 505, endPoint y: 237, distance: 177.5
click at [505, 237] on div "MOULINEX QUICKCHEF PLUS DD674810 NOIR INOX" at bounding box center [702, 239] width 398 height 11
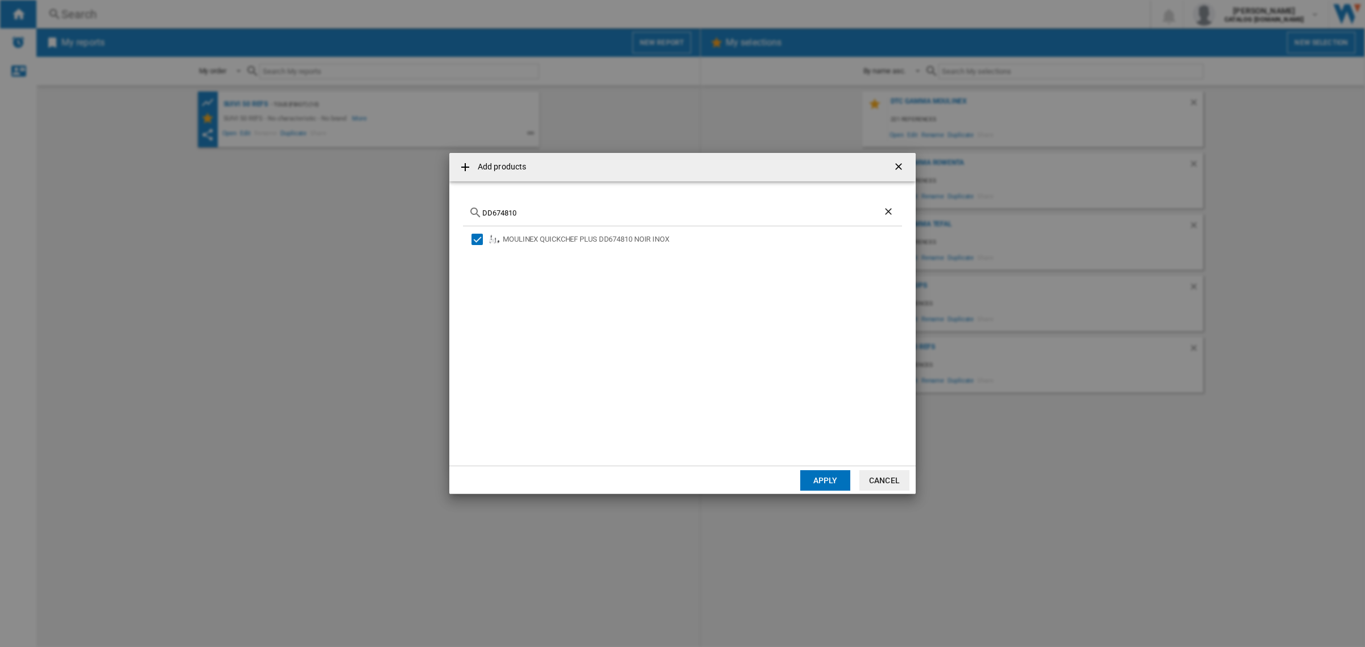
copy div "MOULINEX QUICKCHEF PLUS DD674810 NOIR INOX"
click at [593, 206] on div "DD674810" at bounding box center [682, 213] width 439 height 27
click at [585, 217] on div "DD674810" at bounding box center [682, 213] width 439 height 27
click at [584, 217] on div "DD674810" at bounding box center [682, 213] width 439 height 27
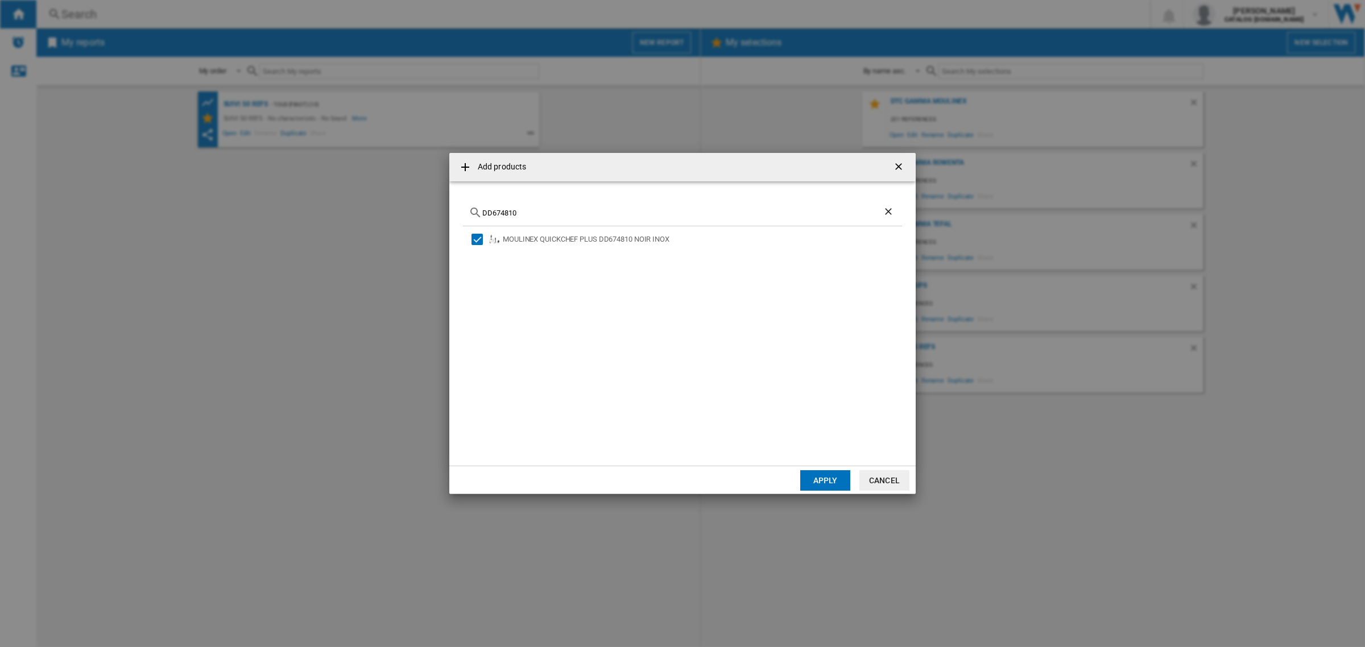
click at [530, 212] on input "DD674810" at bounding box center [682, 213] width 400 height 9
click at [544, 209] on input "DD674810" at bounding box center [682, 213] width 400 height 9
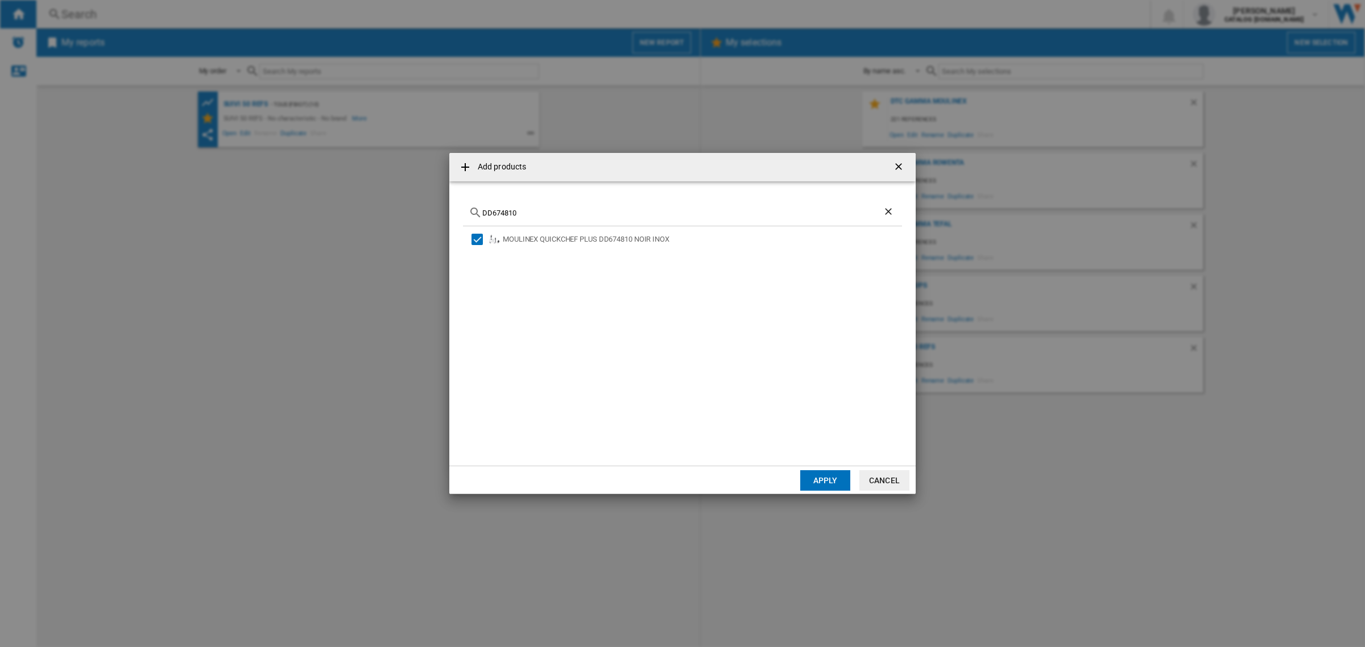
click at [817, 391] on button "Apply" at bounding box center [825, 480] width 50 height 20
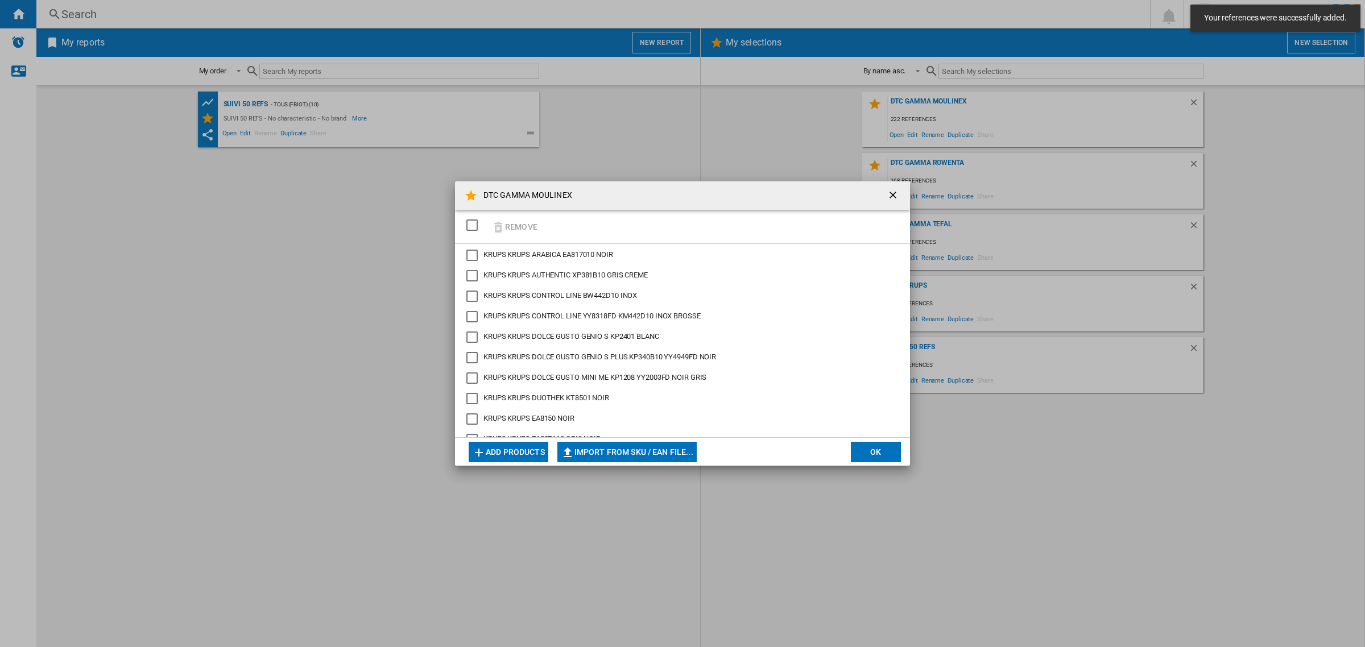
click at [894, 391] on button "OK" at bounding box center [876, 452] width 50 height 20
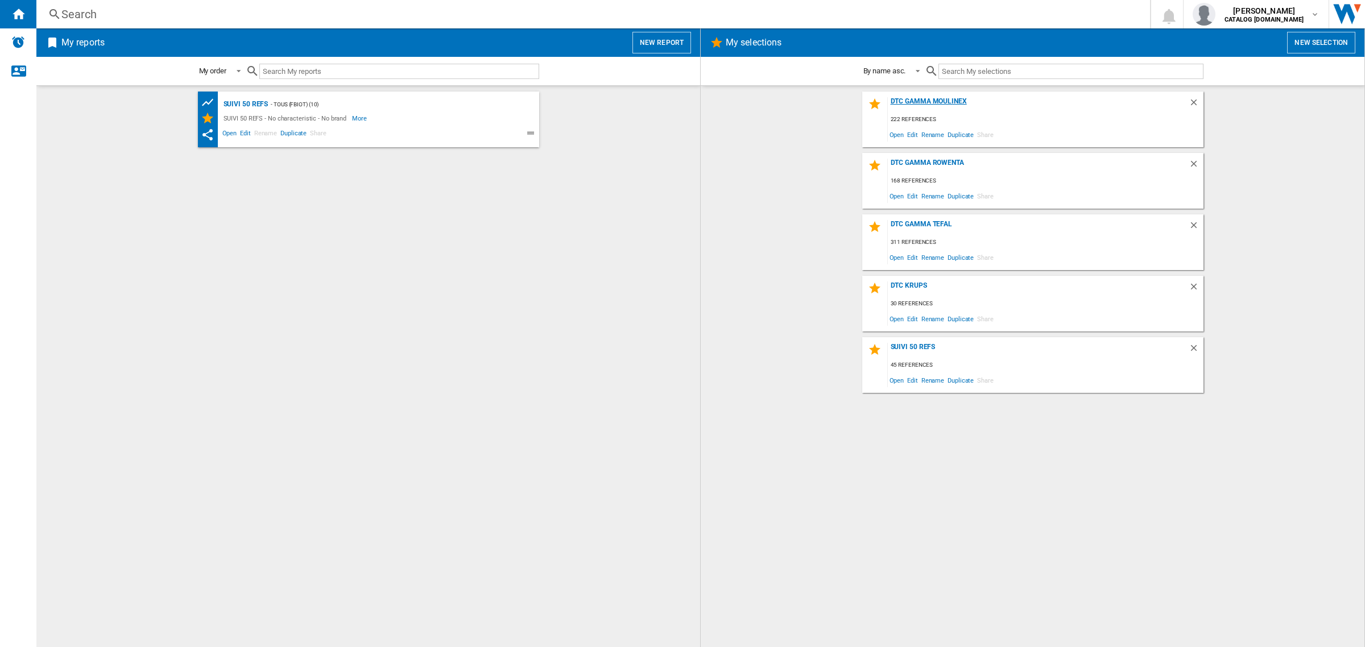
click at [910, 103] on div "DTC GAMMA MOULINEX" at bounding box center [1038, 104] width 301 height 15
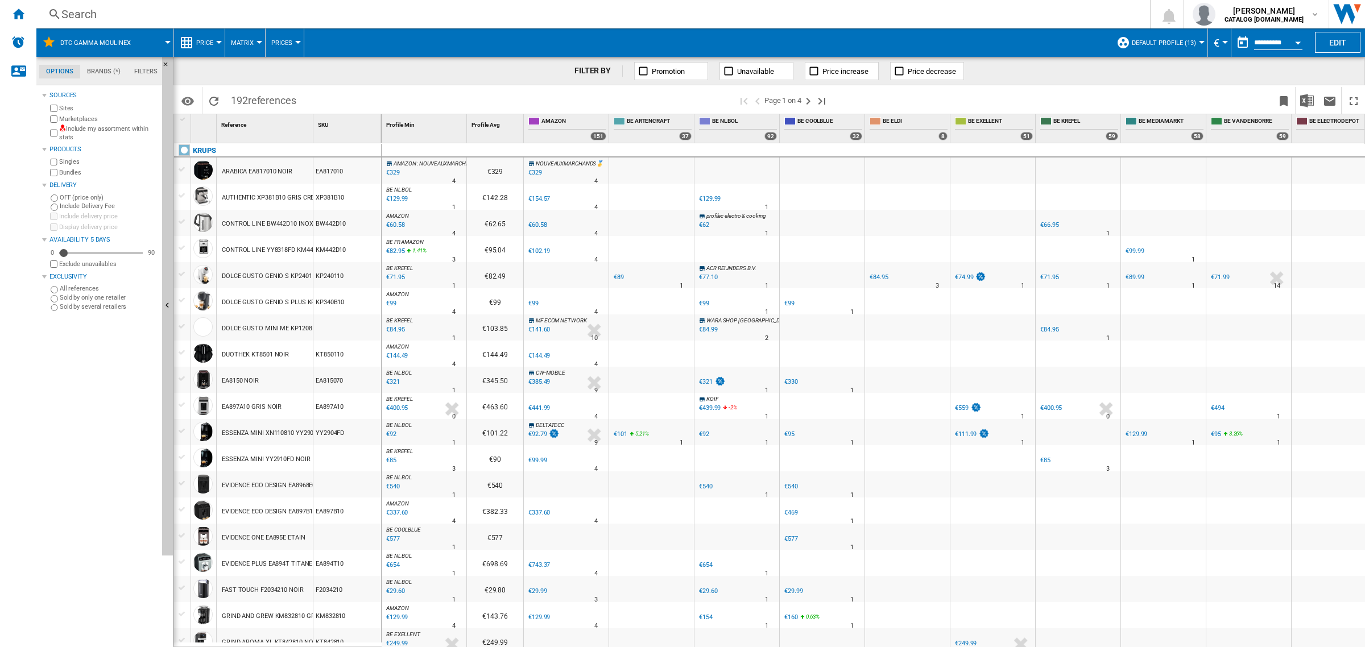
click at [283, 15] on div "Search" at bounding box center [590, 14] width 1059 height 16
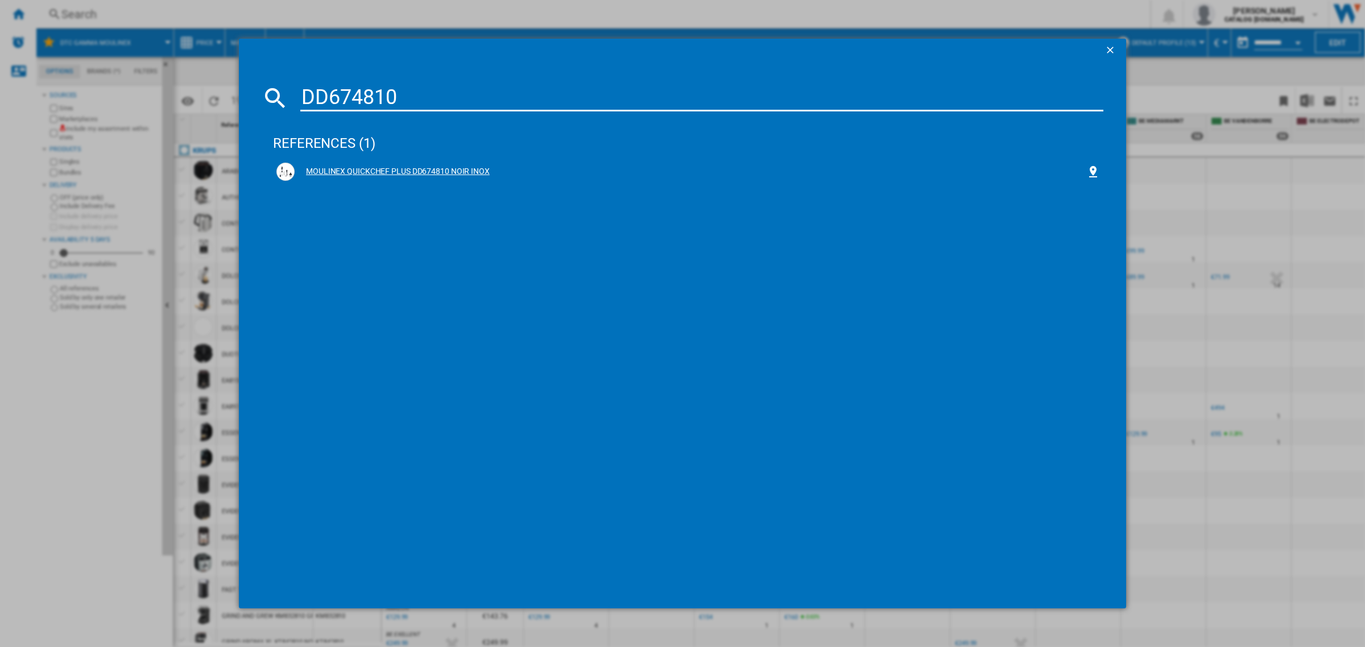
type input "DD674810"
click at [447, 170] on div "MOULINEX QUICKCHEF PLUS DD674810 NOIR INOX" at bounding box center [691, 171] width 792 height 11
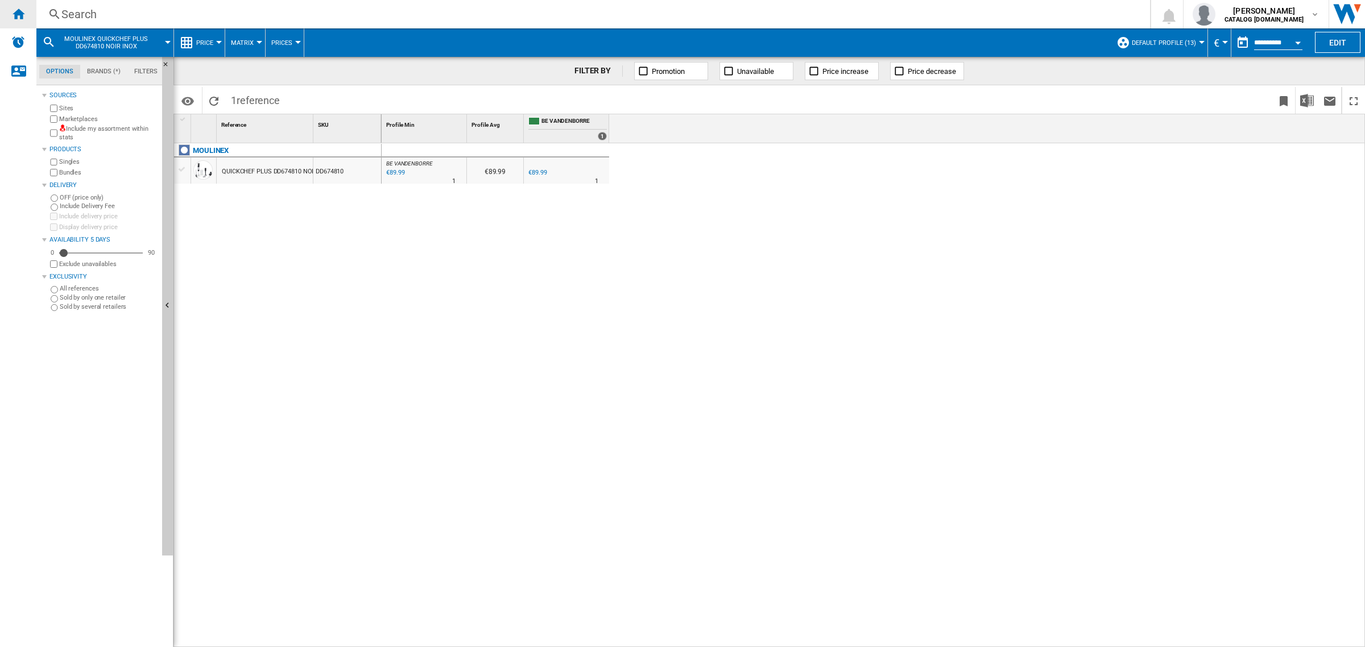
click at [24, 18] on ng-md-icon "Home" at bounding box center [18, 14] width 14 height 14
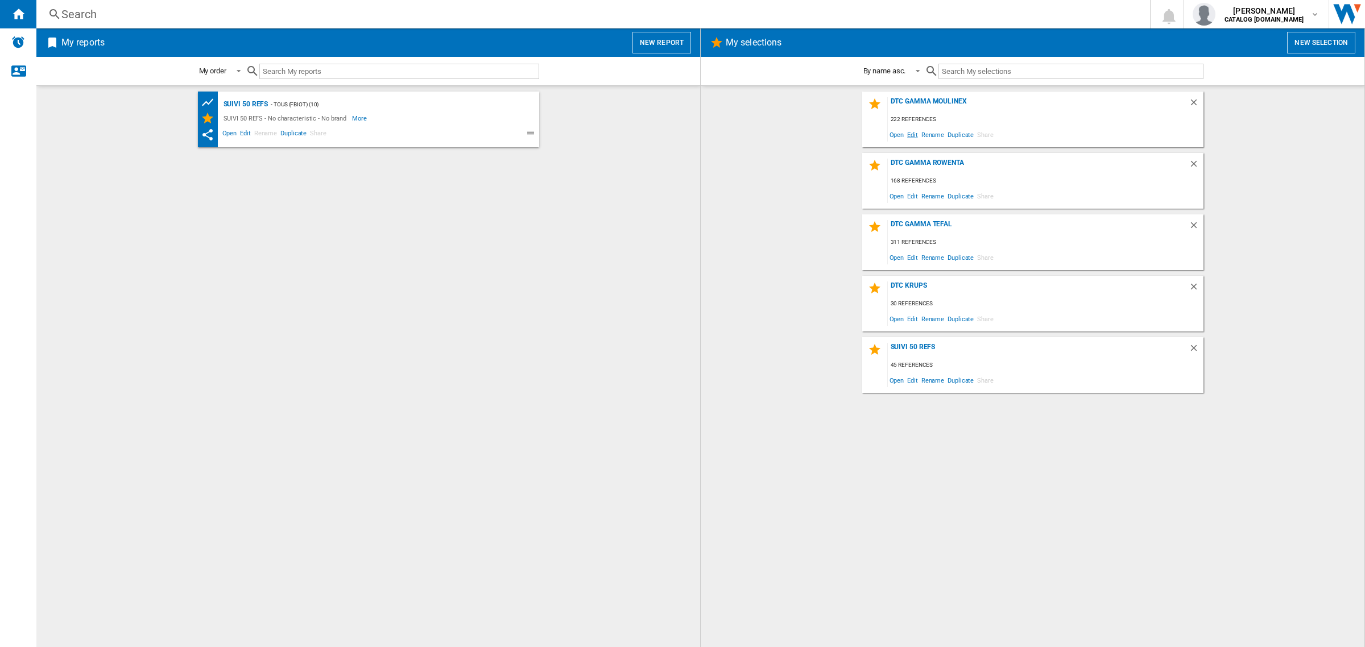
click at [909, 134] on span "Edit" at bounding box center [913, 134] width 14 height 15
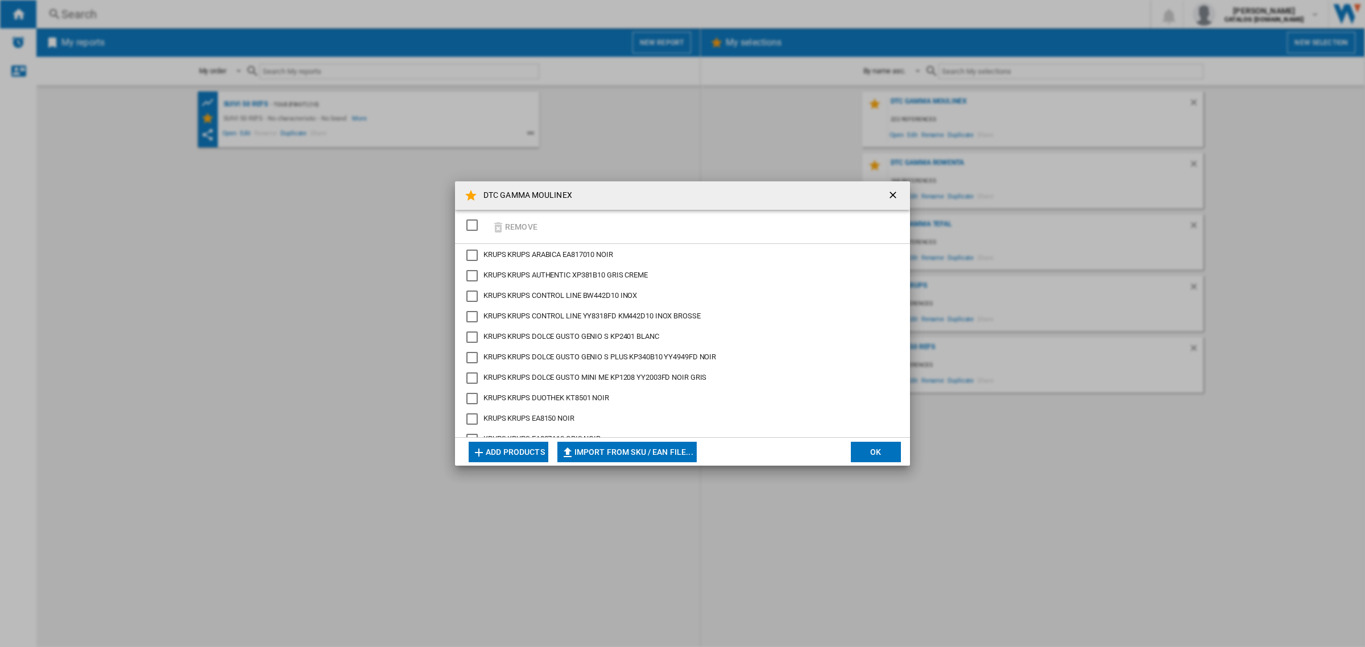
click at [513, 391] on button "Add products" at bounding box center [509, 452] width 80 height 20
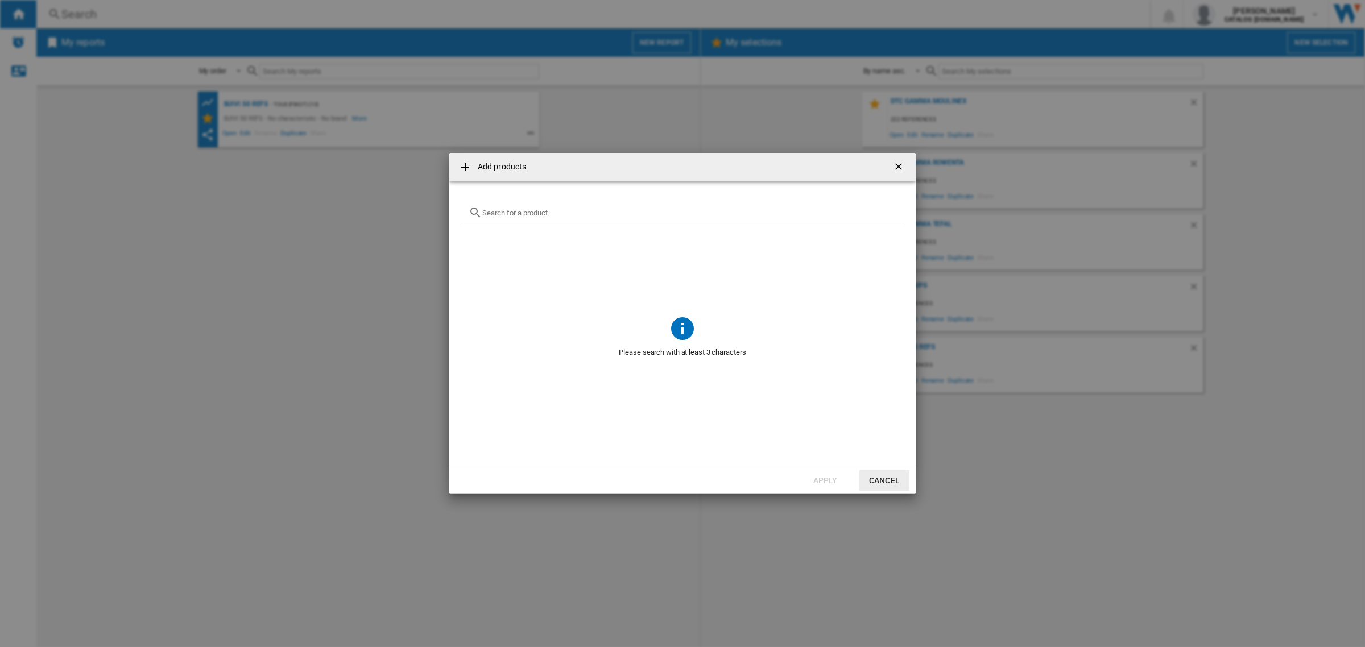
click at [544, 215] on input "Add products ..." at bounding box center [689, 213] width 414 height 9
paste input "DD674810"
click at [882, 216] on input "DD674810" at bounding box center [682, 213] width 400 height 9
type input "DD674810"
click at [889, 211] on ng-md-icon "Clear search" at bounding box center [890, 213] width 14 height 14
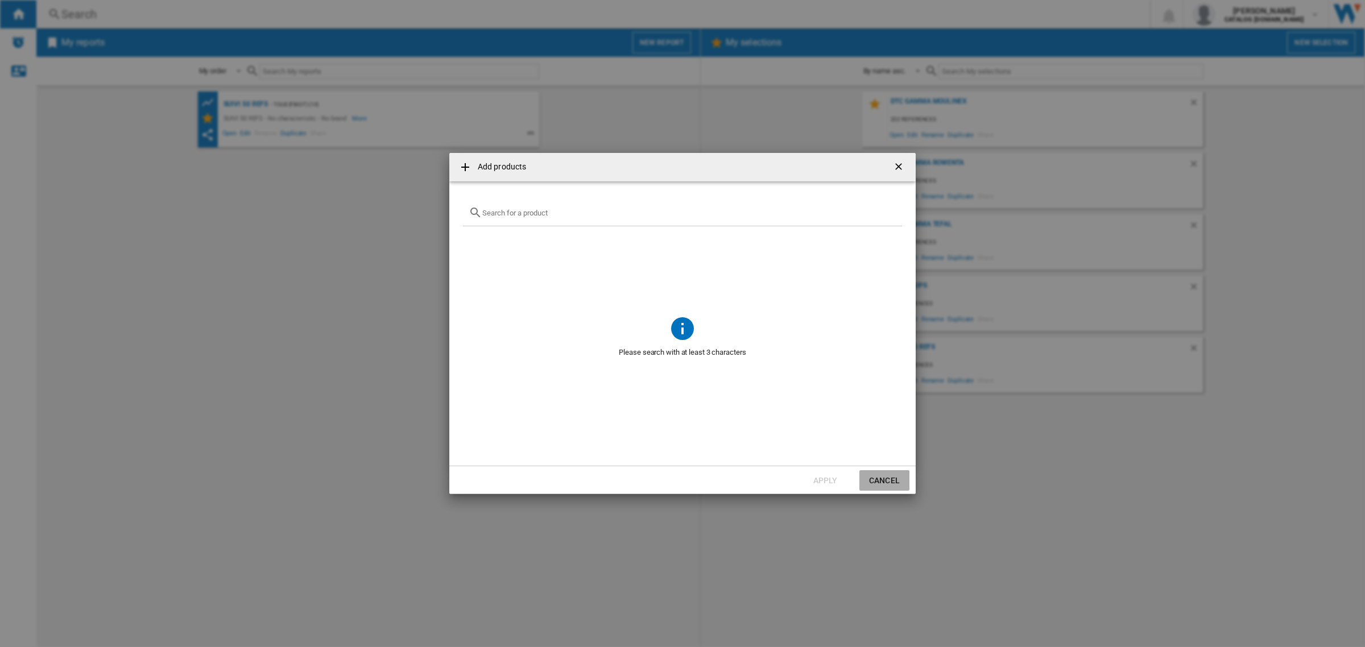
click at [865, 391] on button "Cancel" at bounding box center [885, 480] width 50 height 20
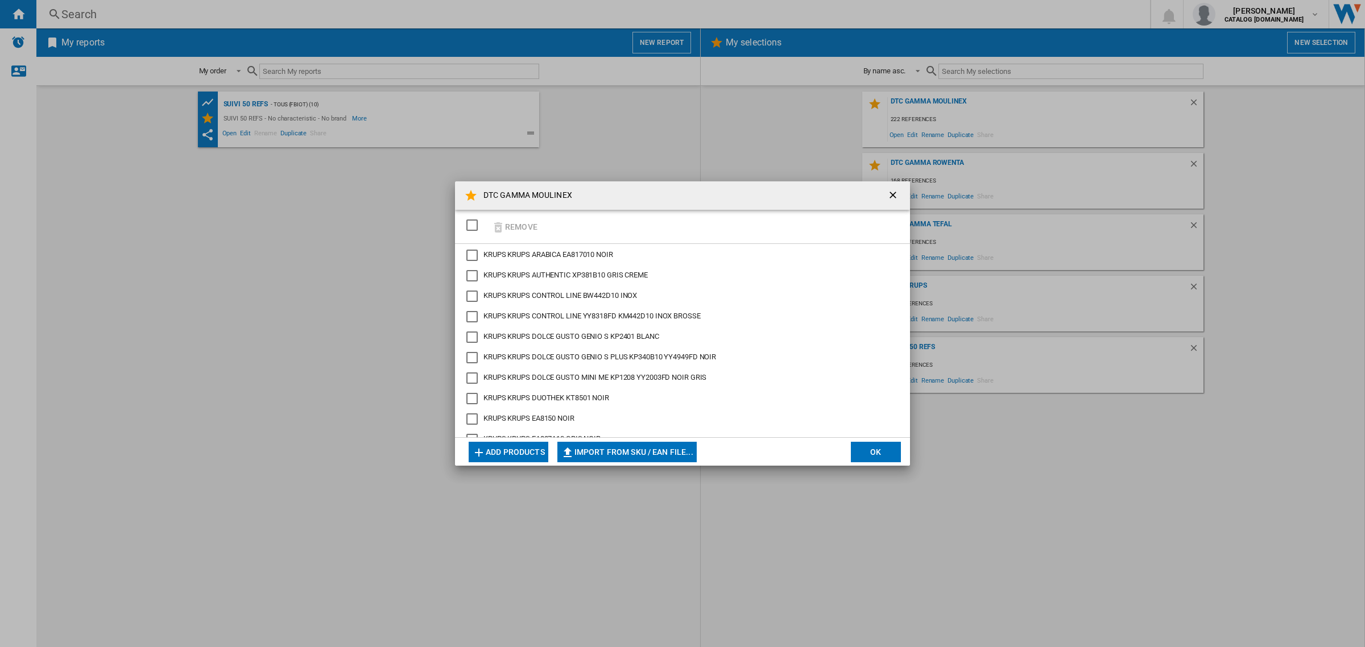
click at [638, 152] on div "DTC GAMMA MOULINEX Remove KRUPS KRUPS ARABICA EA817010 NOIR KRUPS KRUPS AUTHENT…" at bounding box center [682, 323] width 1365 height 647
click at [897, 195] on ng-md-icon "getI18NText('BUTTONS.CLOSE_DIALOG')" at bounding box center [894, 196] width 14 height 14
